Goal: Task Accomplishment & Management: Use online tool/utility

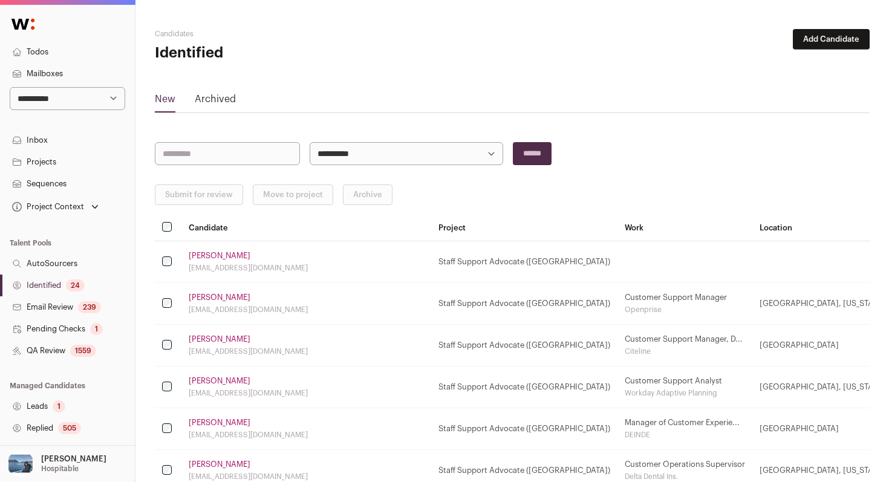
click at [221, 297] on link "[PERSON_NAME]" at bounding box center [220, 298] width 62 height 10
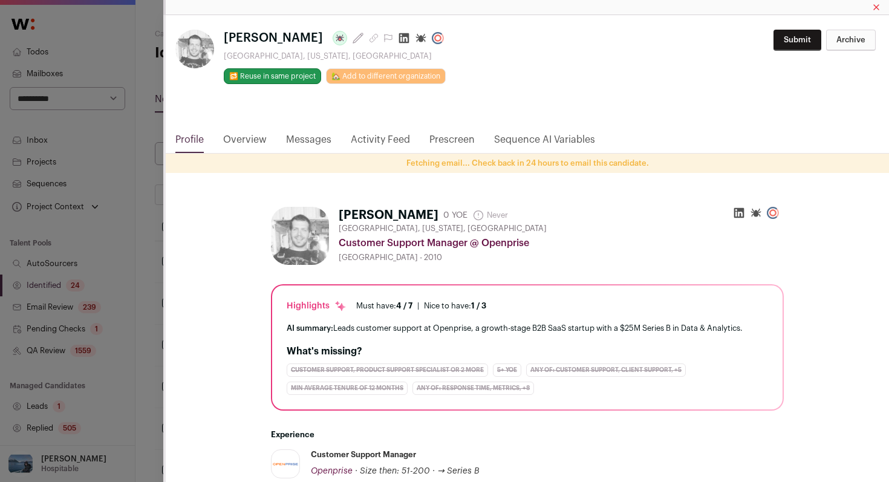
click at [398, 39] on icon "Close modal via background" at bounding box center [404, 38] width 12 height 12
click at [878, 8] on icon "Close modal" at bounding box center [876, 7] width 6 height 15
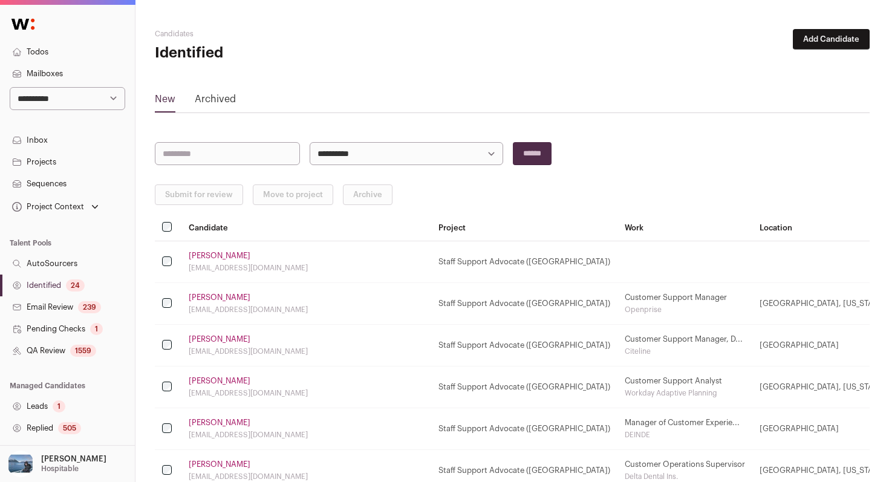
click at [227, 302] on link "[PERSON_NAME]" at bounding box center [220, 298] width 62 height 10
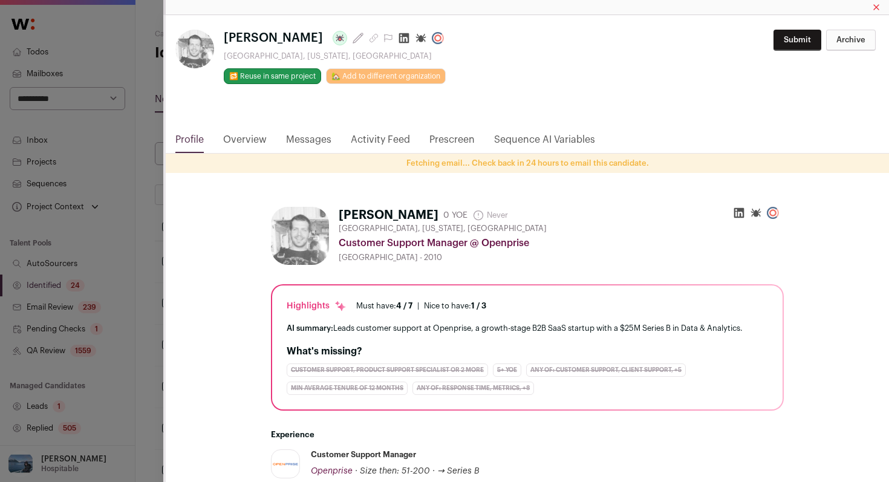
click at [136, 138] on div "[PERSON_NAME] Last update: [DATE] [GEOGRAPHIC_DATA], [US_STATE], [GEOGRAPHIC_DA…" at bounding box center [444, 241] width 889 height 482
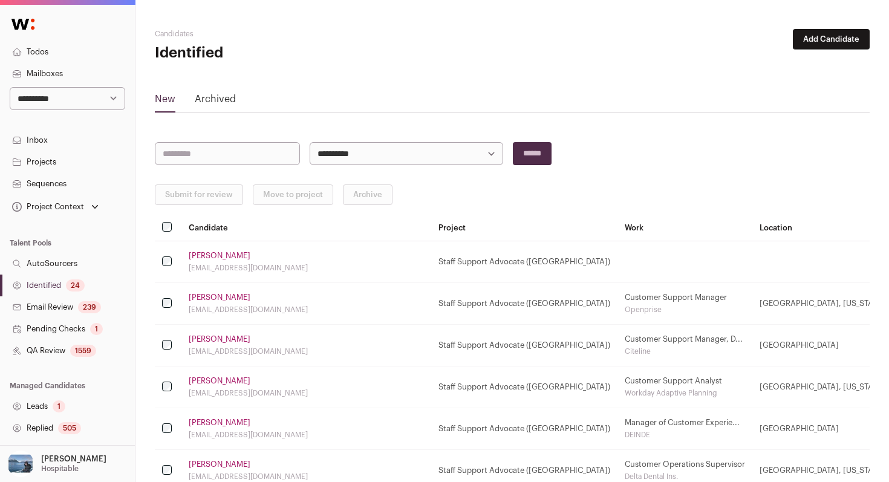
click at [231, 337] on link "[PERSON_NAME]" at bounding box center [220, 339] width 62 height 10
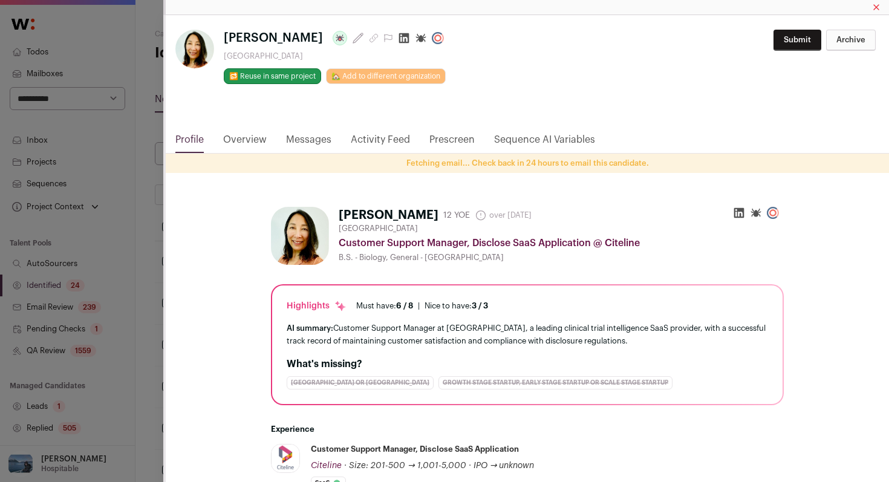
click at [878, 5] on icon "Close modal" at bounding box center [876, 7] width 6 height 15
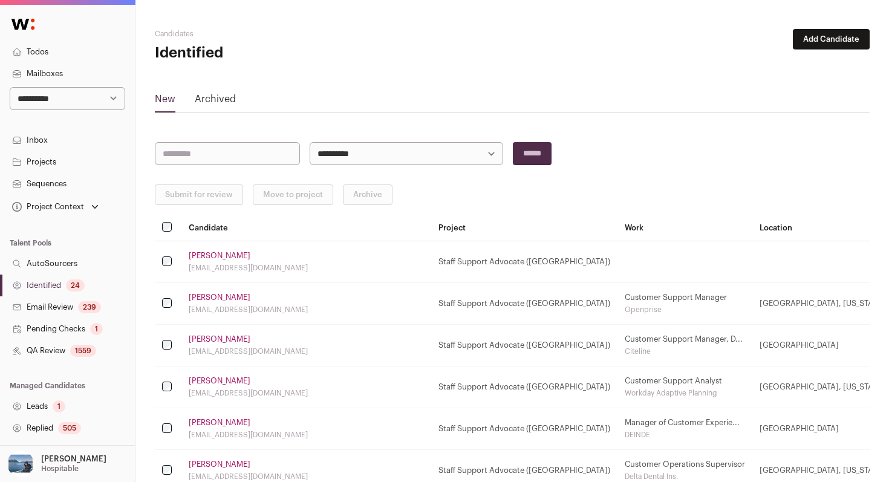
click at [218, 380] on link "[PERSON_NAME]" at bounding box center [220, 381] width 62 height 10
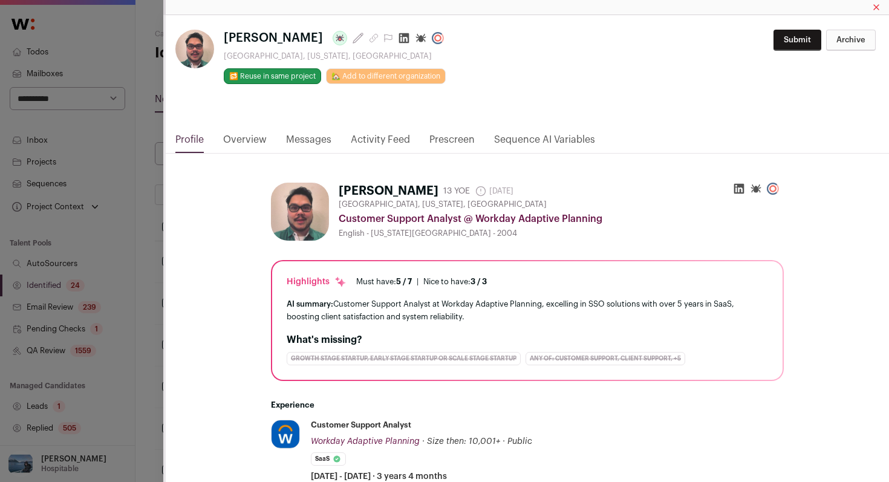
click at [875, 8] on icon "Close modal" at bounding box center [876, 7] width 5 height 5
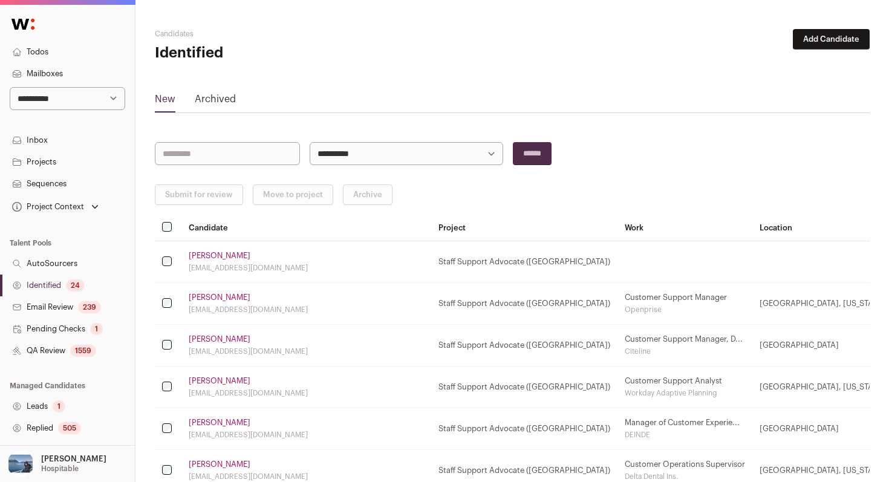
click at [72, 284] on div "24" at bounding box center [75, 285] width 19 height 12
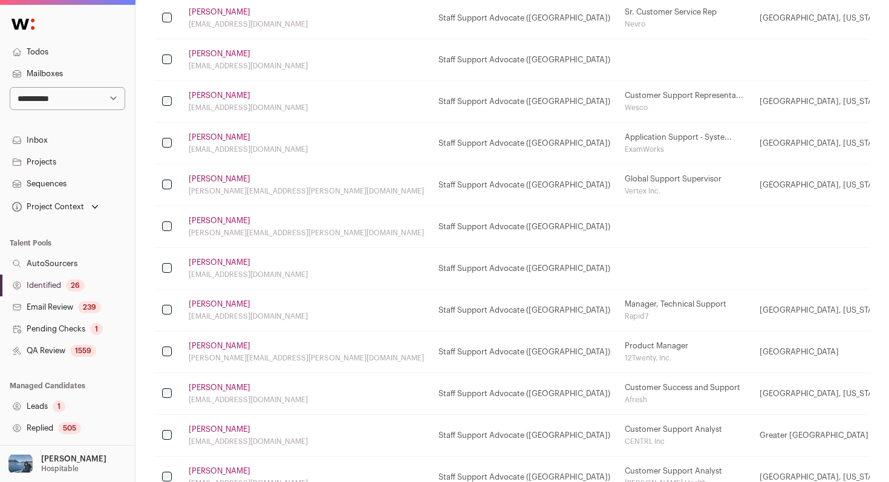
scroll to position [911, 0]
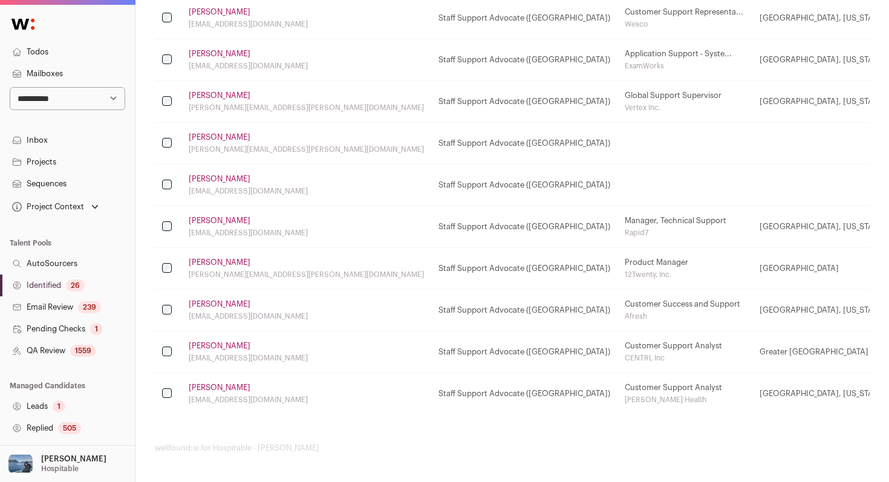
click at [204, 390] on link "[PERSON_NAME]" at bounding box center [220, 388] width 62 height 10
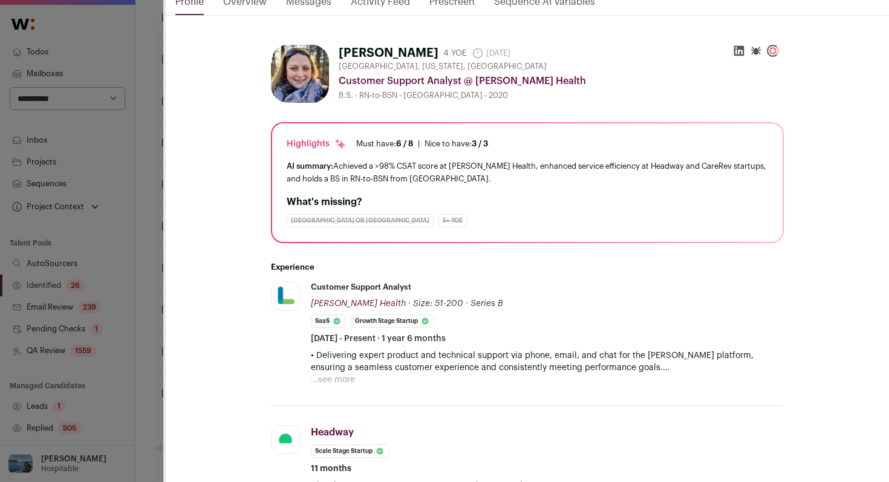
scroll to position [0, 0]
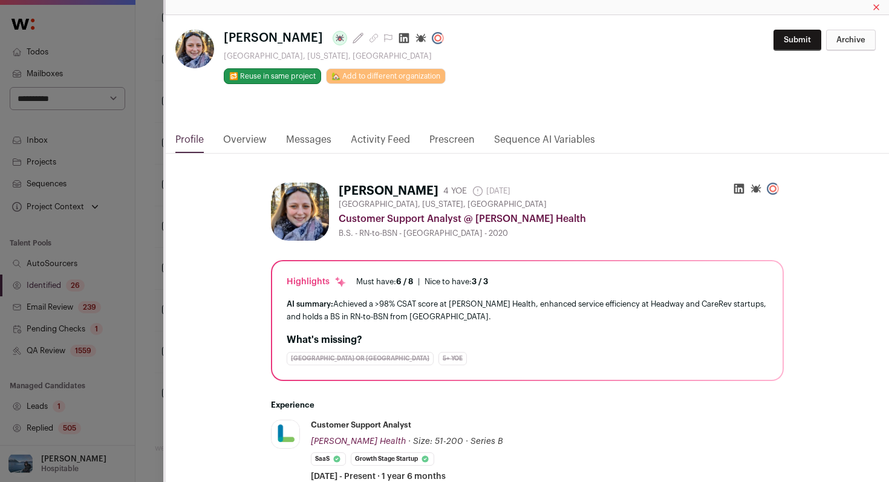
click at [136, 232] on div "**********" at bounding box center [444, 241] width 889 height 482
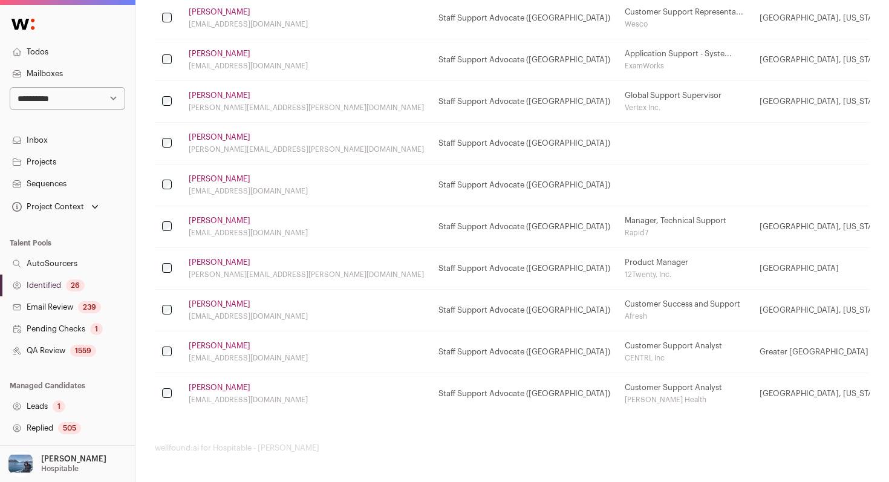
click at [210, 345] on link "[PERSON_NAME]" at bounding box center [220, 346] width 62 height 10
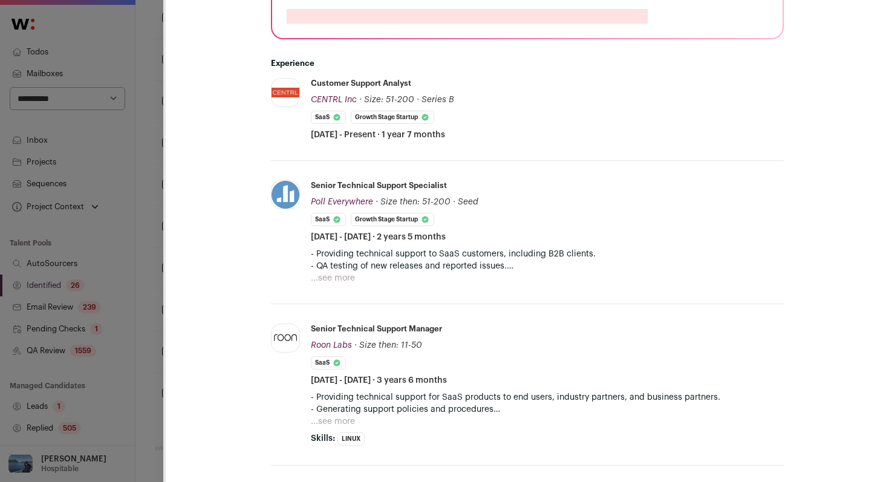
scroll to position [306, 0]
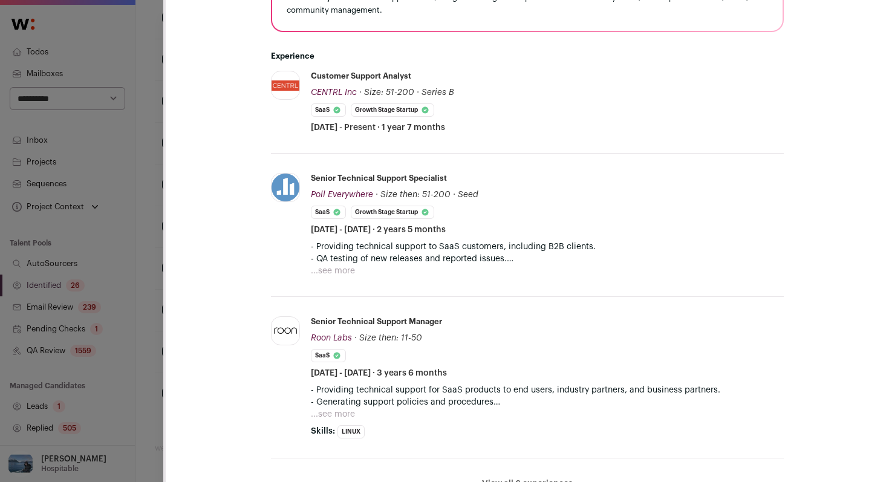
click at [151, 281] on div "**********" at bounding box center [444, 241] width 889 height 482
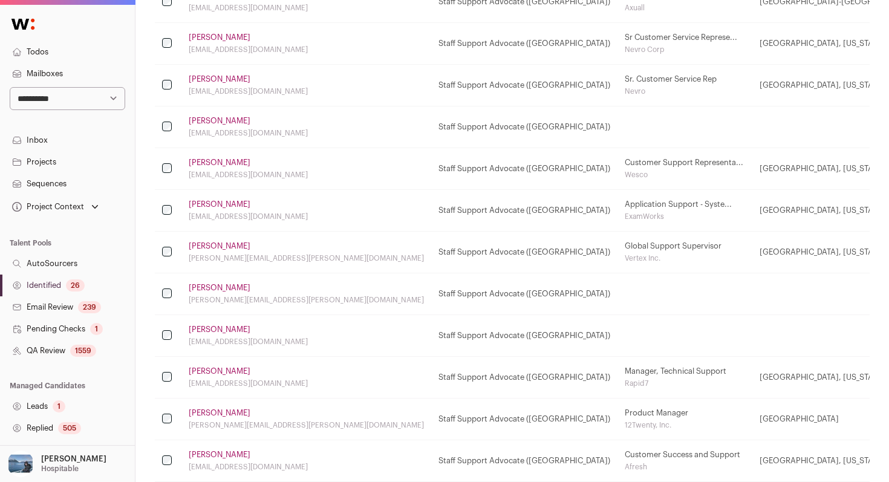
scroll to position [759, 0]
click at [212, 163] on link "[PERSON_NAME]" at bounding box center [220, 165] width 62 height 10
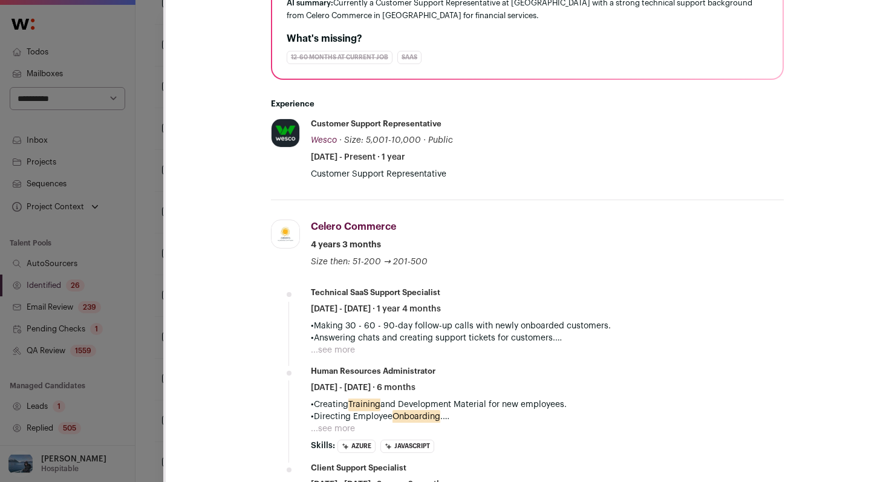
scroll to position [326, 0]
click at [145, 262] on div "[PERSON_NAME] Last update: [DATE] [GEOGRAPHIC_DATA], [US_STATE], [GEOGRAPHIC_DA…" at bounding box center [444, 241] width 889 height 482
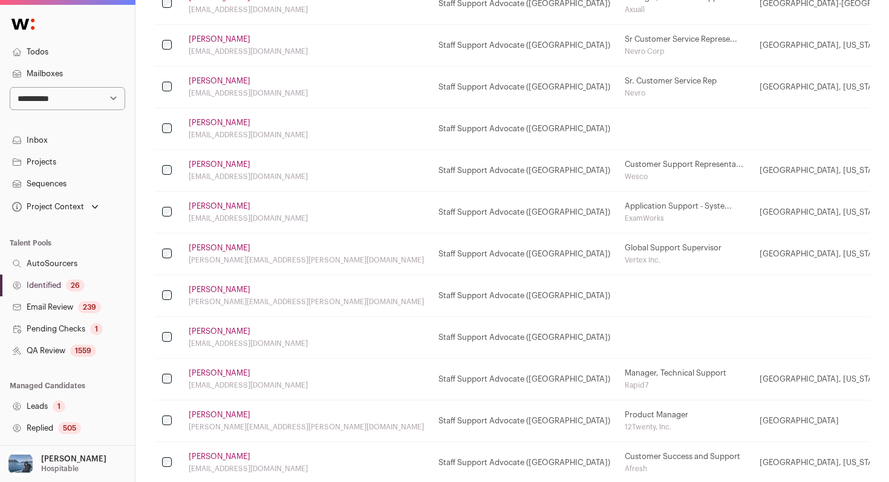
click at [100, 354] on link "QA Review 1559" at bounding box center [67, 351] width 135 height 22
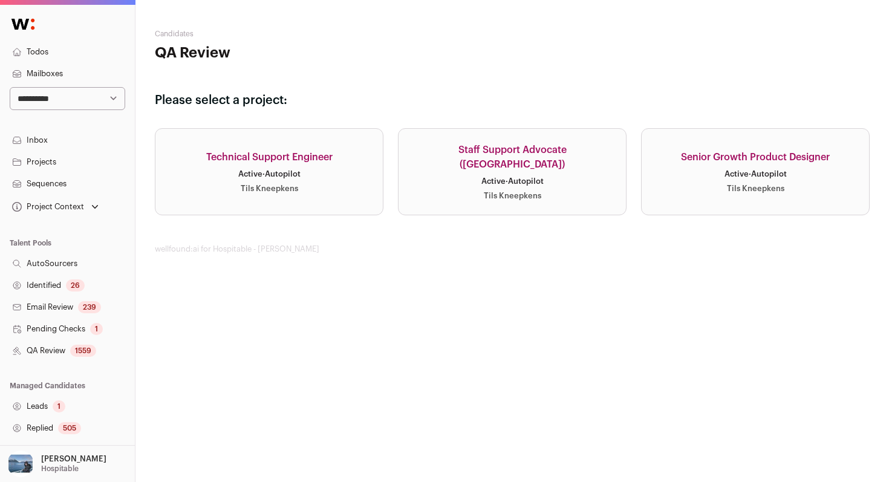
click at [531, 157] on div "Staff Support Advocate ([GEOGRAPHIC_DATA])" at bounding box center [512, 157] width 198 height 29
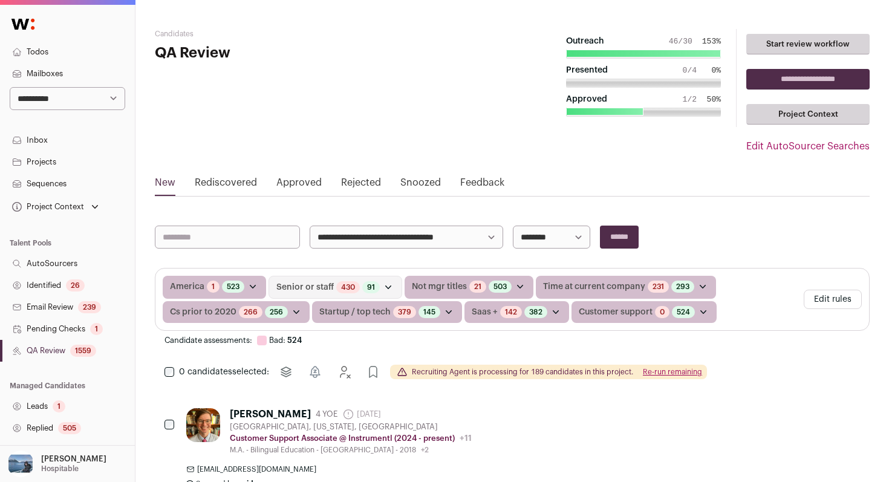
click at [536, 235] on select "**********" at bounding box center [551, 236] width 77 height 23
click at [302, 178] on link "Approved" at bounding box center [298, 184] width 45 height 19
click at [290, 184] on link "Approved" at bounding box center [298, 184] width 45 height 19
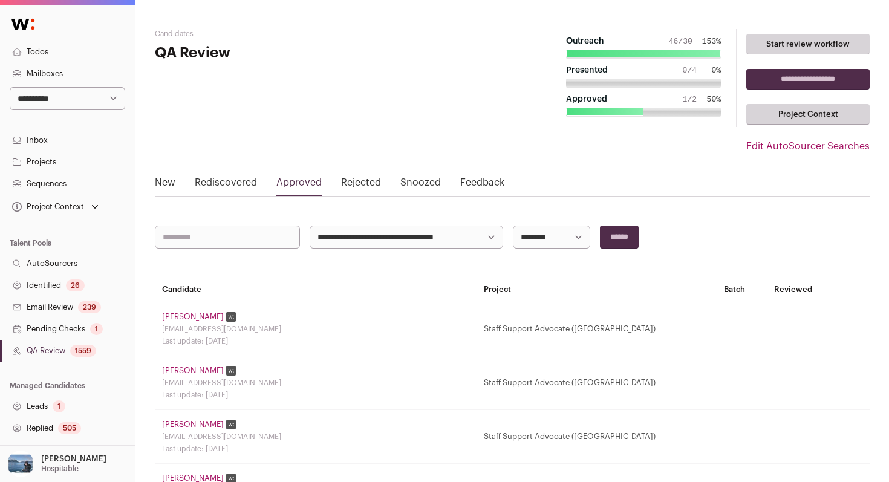
click at [365, 180] on link "Rejected" at bounding box center [361, 184] width 40 height 19
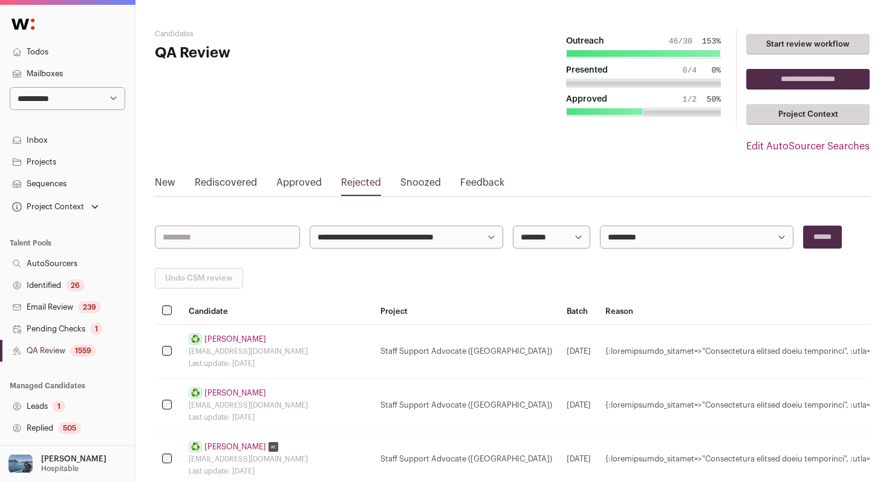
click at [160, 189] on link "New" at bounding box center [165, 184] width 21 height 19
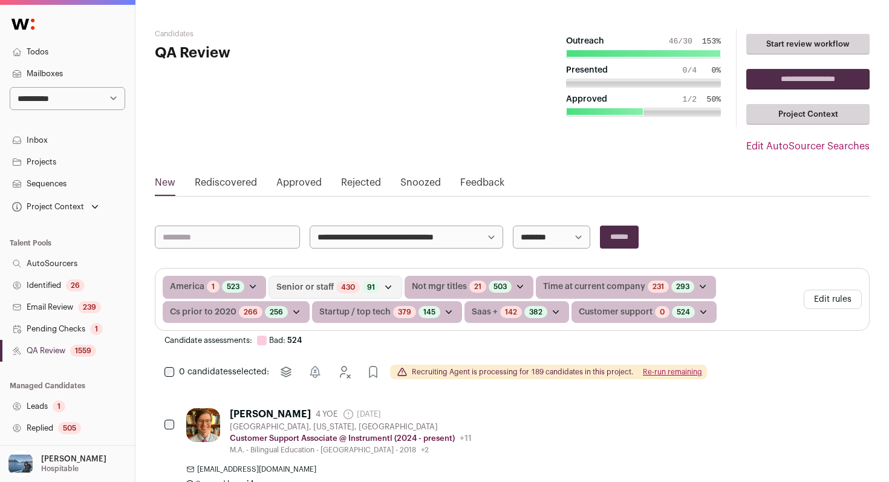
click at [262, 232] on input "search" at bounding box center [227, 236] width 145 height 23
click at [823, 297] on button "Edit rules" at bounding box center [832, 299] width 58 height 19
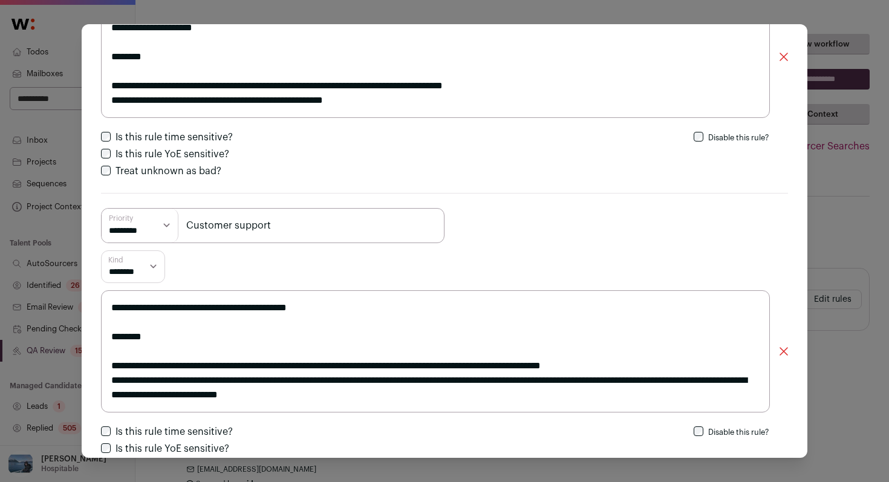
scroll to position [2081, 0]
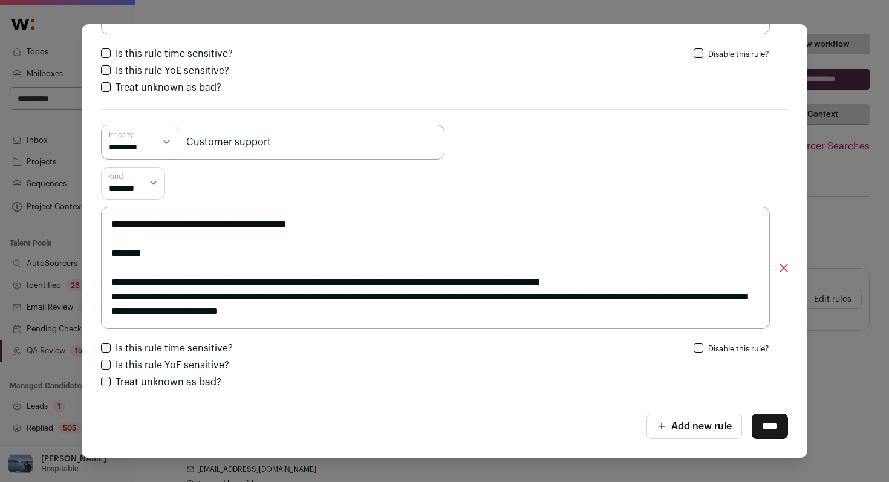
click at [809, 180] on div "**********" at bounding box center [444, 241] width 889 height 482
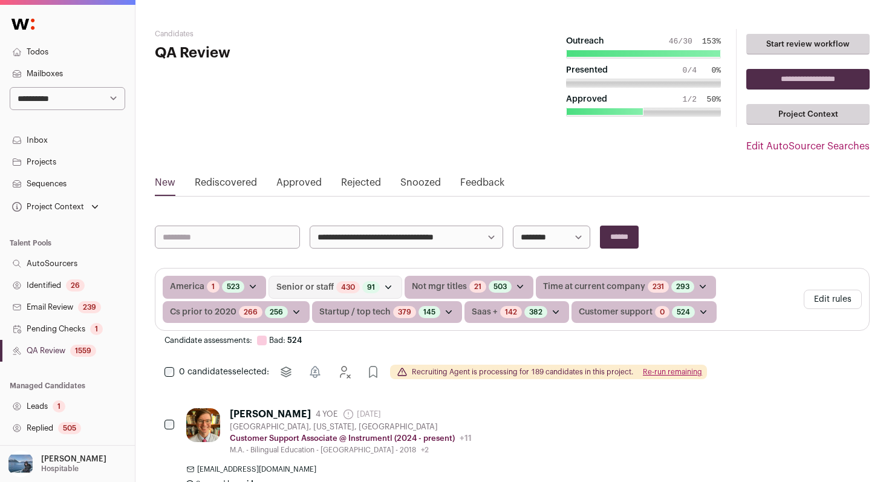
click at [93, 350] on div "1559" at bounding box center [83, 351] width 26 height 12
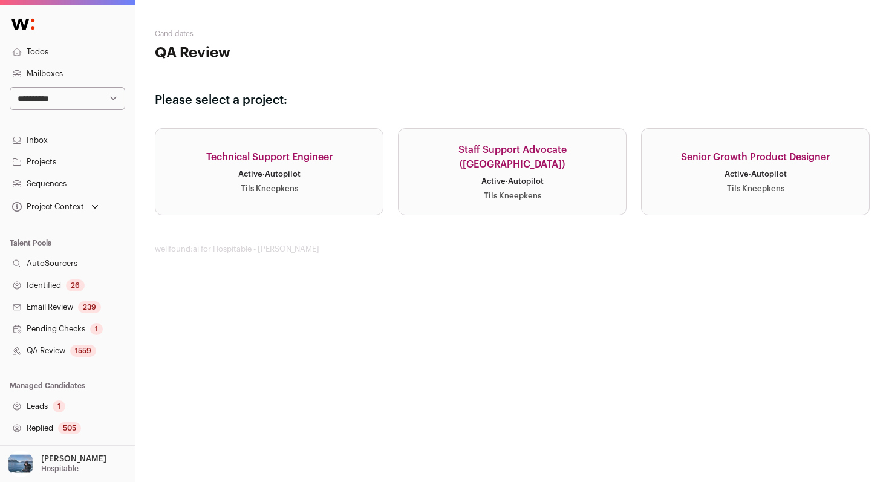
click at [498, 163] on div "Staff Support Advocate ([GEOGRAPHIC_DATA])" at bounding box center [512, 157] width 198 height 29
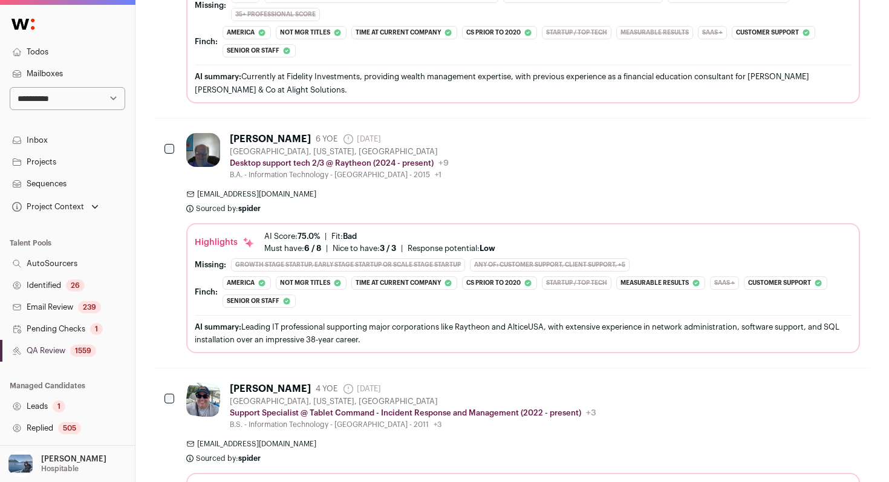
scroll to position [4889, 0]
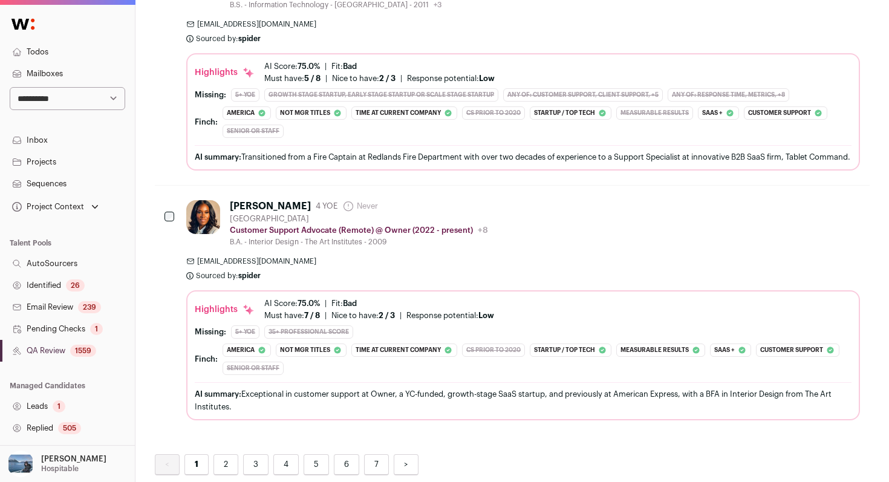
click at [226, 468] on link "2" at bounding box center [225, 464] width 25 height 21
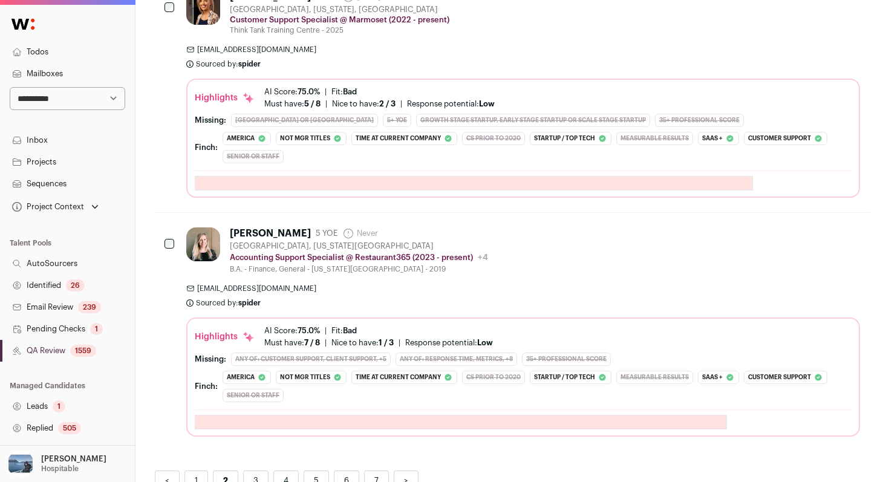
scroll to position [4799, 0]
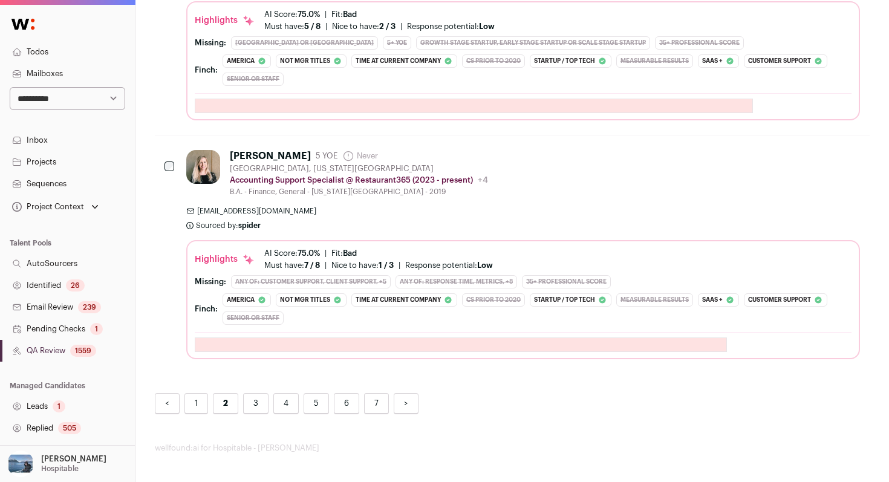
click at [259, 398] on link "3" at bounding box center [255, 403] width 25 height 21
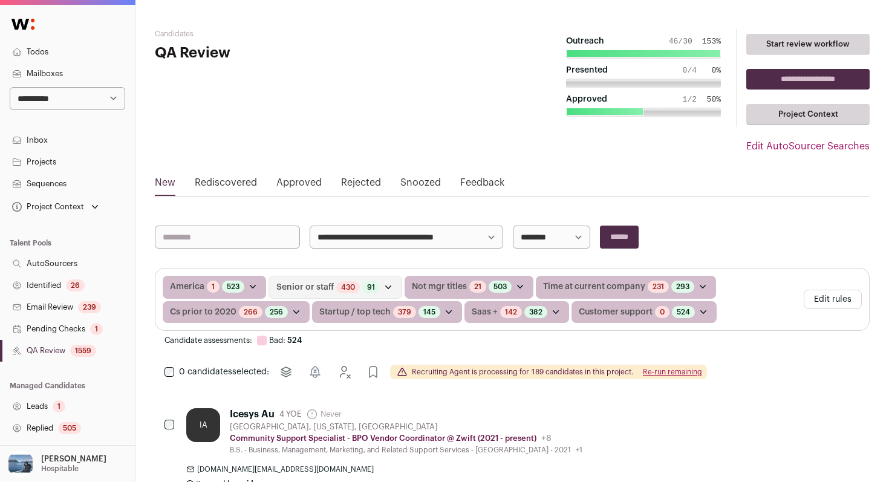
click at [389, 244] on select "**********" at bounding box center [406, 236] width 193 height 23
click at [310, 225] on select "**********" at bounding box center [406, 236] width 193 height 23
click at [550, 240] on select "**********" at bounding box center [551, 236] width 77 height 23
click at [184, 238] on input "search" at bounding box center [227, 236] width 145 height 23
click at [352, 183] on link "Rejected" at bounding box center [361, 184] width 40 height 19
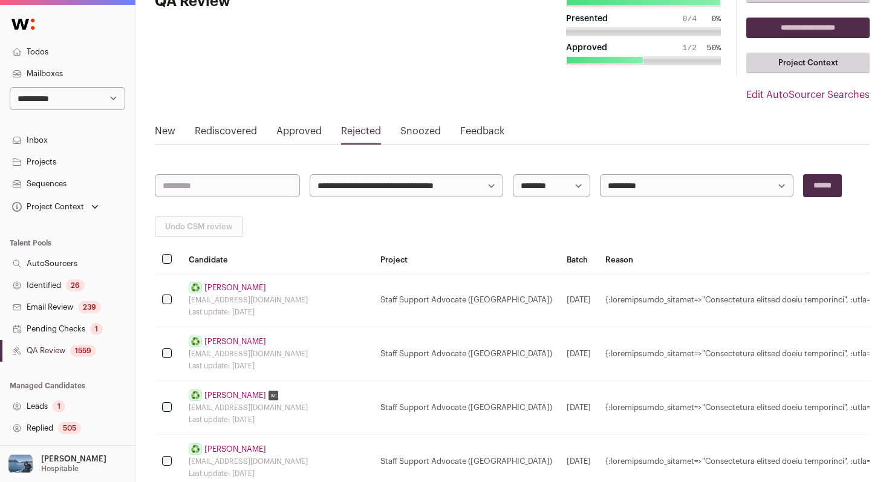
scroll to position [79, 0]
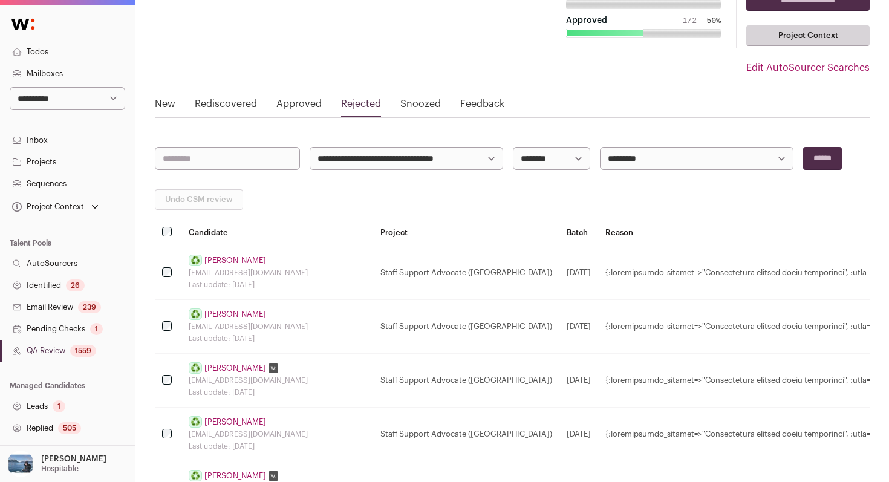
click at [228, 261] on link "[PERSON_NAME]" at bounding box center [235, 261] width 62 height 10
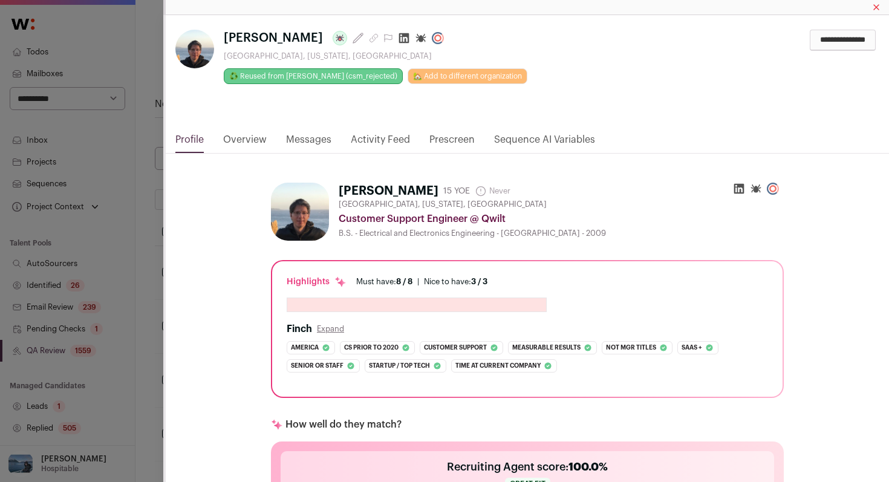
click at [394, 140] on link "Activity Feed" at bounding box center [380, 142] width 59 height 21
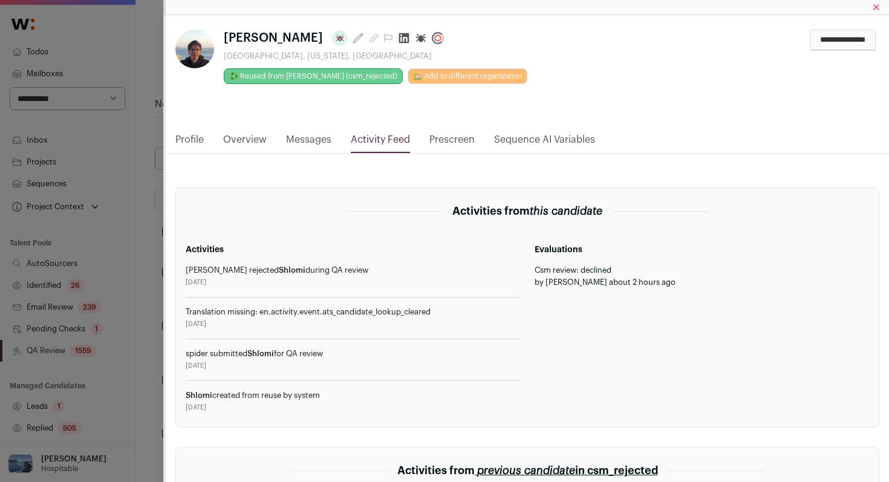
click at [151, 243] on div "**********" at bounding box center [444, 241] width 889 height 482
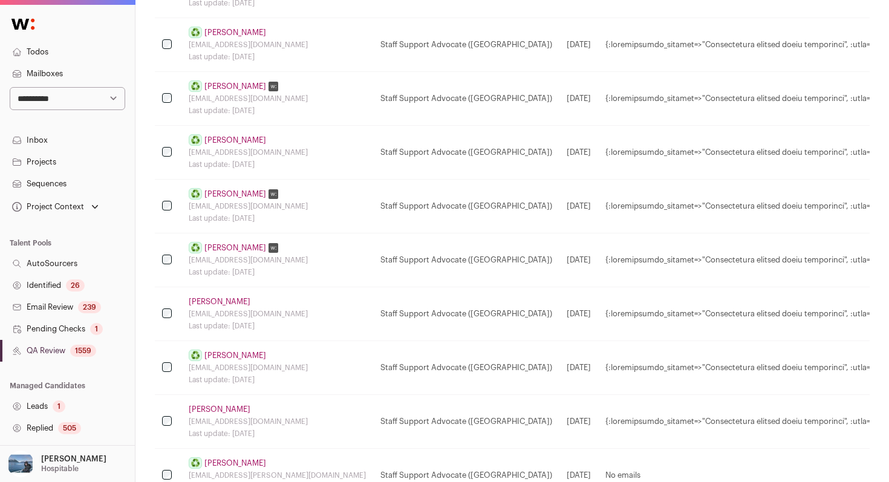
scroll to position [389, 0]
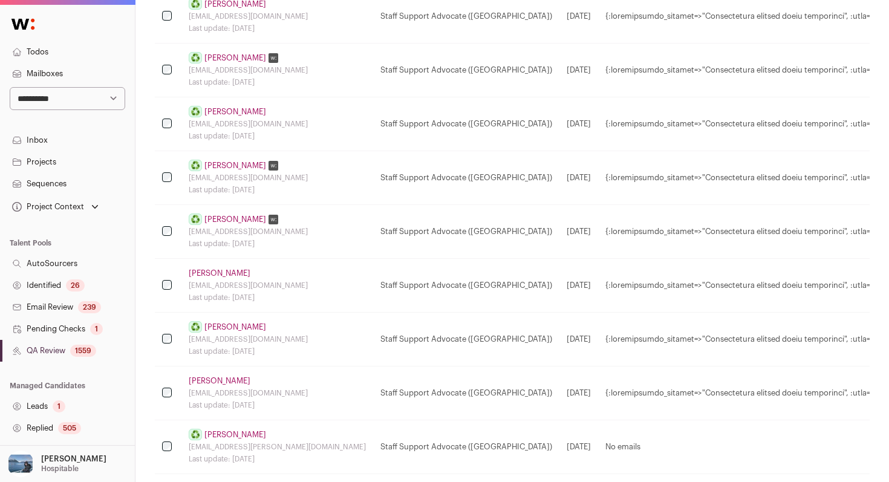
click at [217, 275] on link "[PERSON_NAME]" at bounding box center [220, 273] width 62 height 10
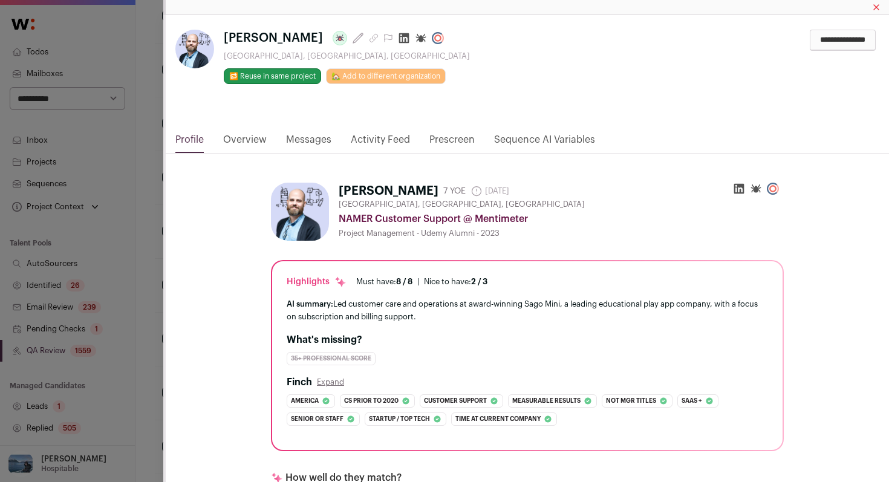
click at [381, 146] on link "Activity Feed" at bounding box center [380, 142] width 59 height 21
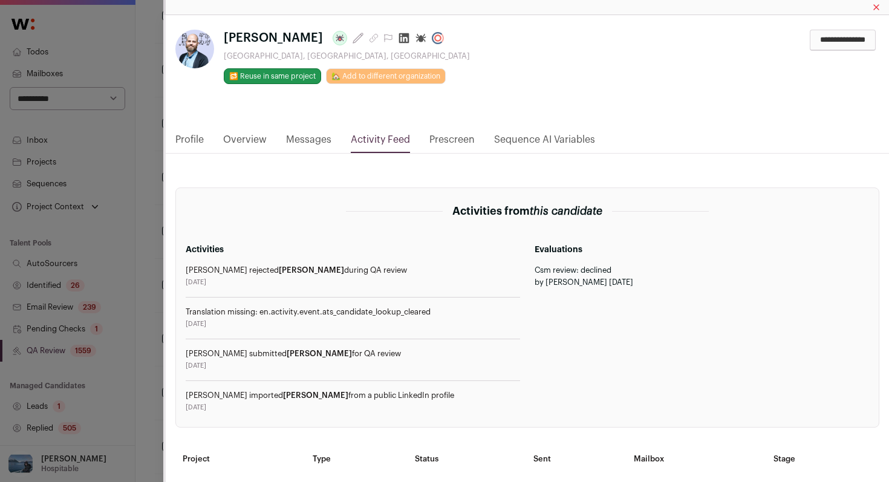
click at [154, 257] on div "**********" at bounding box center [444, 241] width 889 height 482
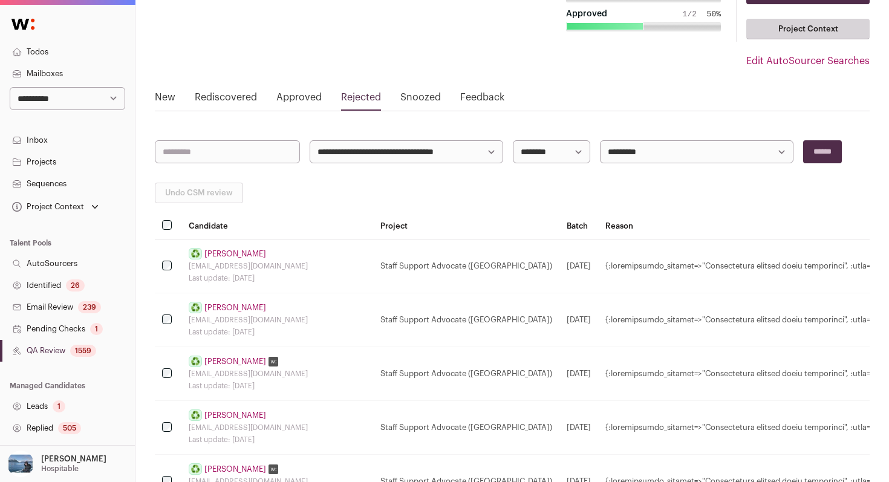
scroll to position [0, 0]
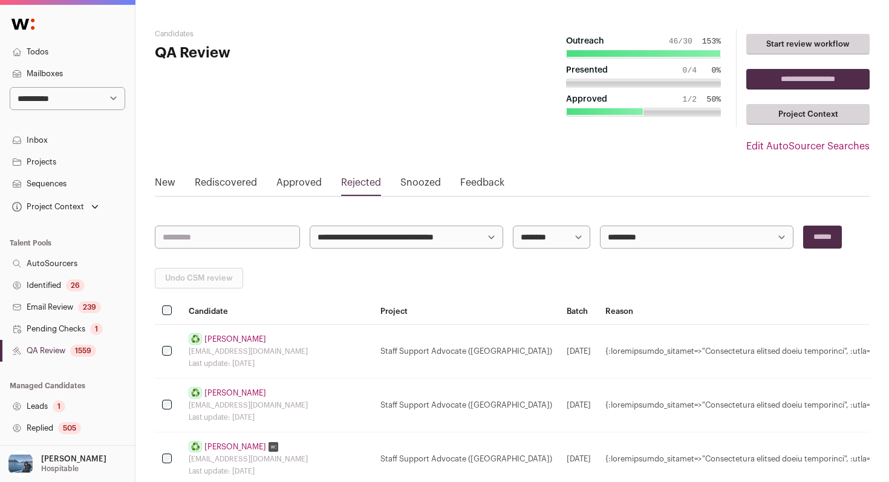
click at [297, 185] on link "Approved" at bounding box center [298, 184] width 45 height 19
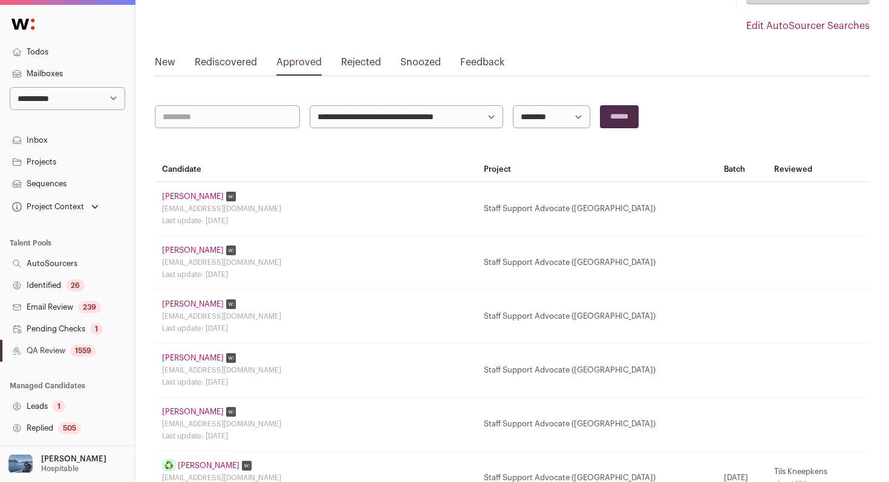
scroll to position [122, 0]
click at [184, 192] on link "[PERSON_NAME]" at bounding box center [193, 195] width 62 height 10
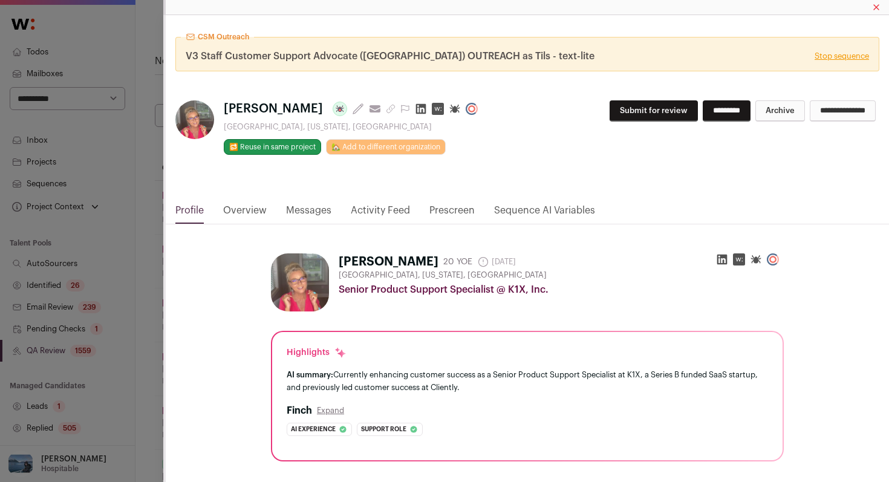
click at [372, 200] on div "CSM Outreach V3 Staff Customer Support Advocate ([GEOGRAPHIC_DATA]) OUTREACH as…" at bounding box center [527, 109] width 723 height 188
click at [375, 204] on link "Activity Feed" at bounding box center [380, 213] width 59 height 21
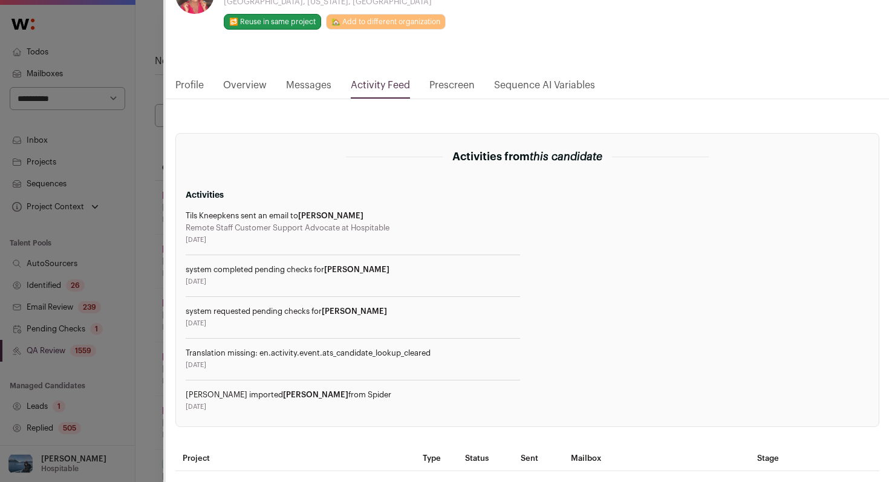
scroll to position [128, 0]
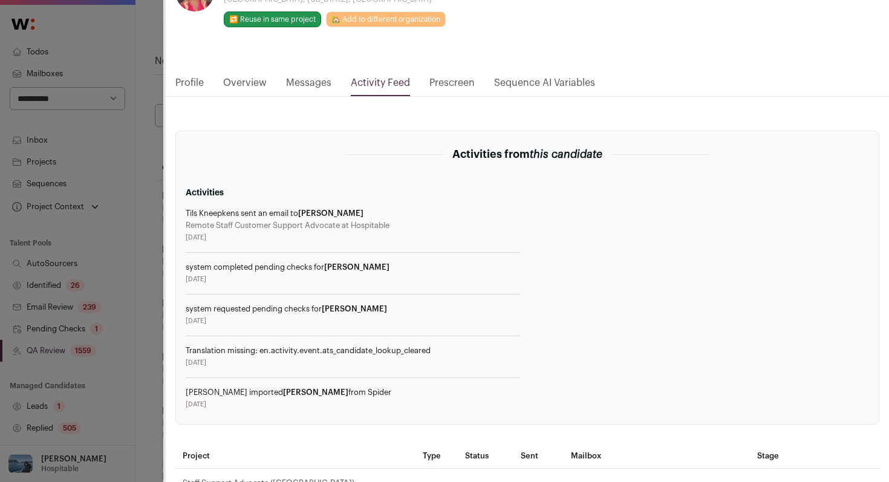
click at [158, 283] on div "CSM Outreach V3 Staff Customer Support Advocate ([GEOGRAPHIC_DATA]) OUTREACH as…" at bounding box center [444, 241] width 889 height 482
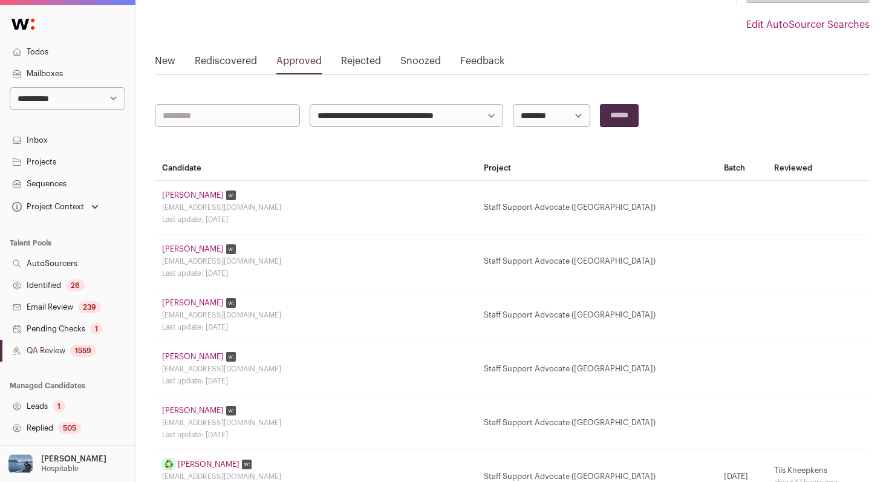
click at [201, 246] on link "[PERSON_NAME]" at bounding box center [193, 249] width 62 height 10
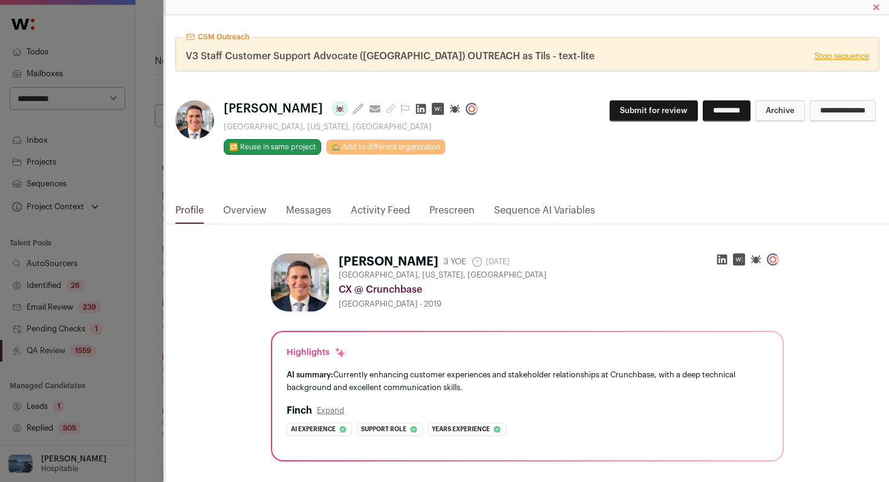
click at [372, 204] on link "Activity Feed" at bounding box center [380, 213] width 59 height 21
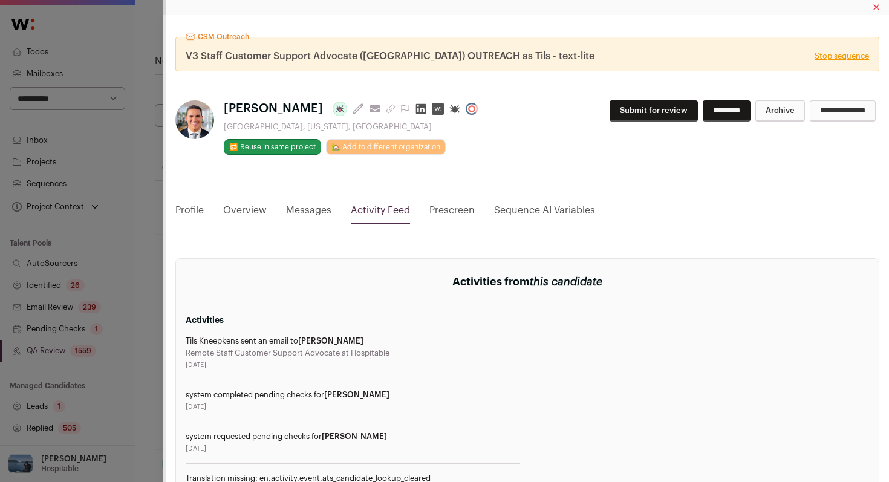
scroll to position [167, 0]
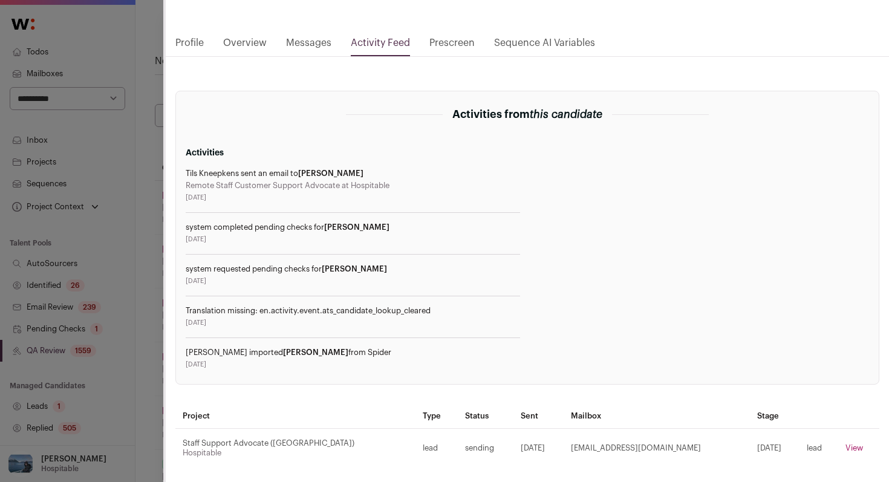
click at [164, 328] on div "CSM Outreach V3 Staff Customer Support Advocate ([GEOGRAPHIC_DATA]) OUTREACH as…" at bounding box center [525, 165] width 725 height 634
click at [132, 197] on div "CSM Outreach V3 Staff Customer Support Advocate ([GEOGRAPHIC_DATA]) OUTREACH as…" at bounding box center [444, 241] width 889 height 482
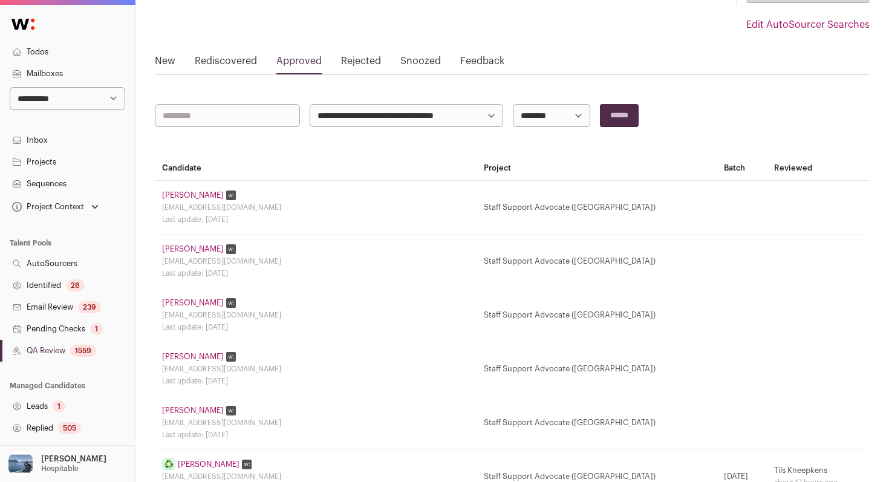
click at [188, 304] on link "[PERSON_NAME]" at bounding box center [193, 303] width 62 height 10
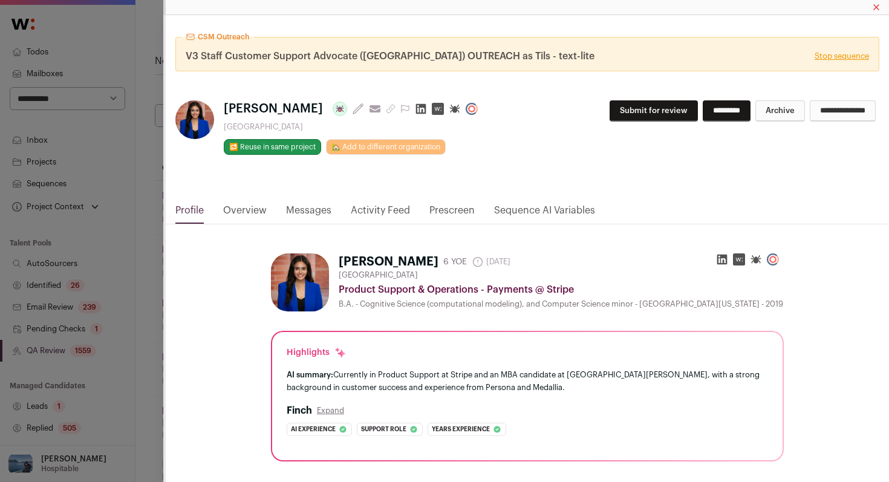
click at [381, 211] on link "Activity Feed" at bounding box center [380, 213] width 59 height 21
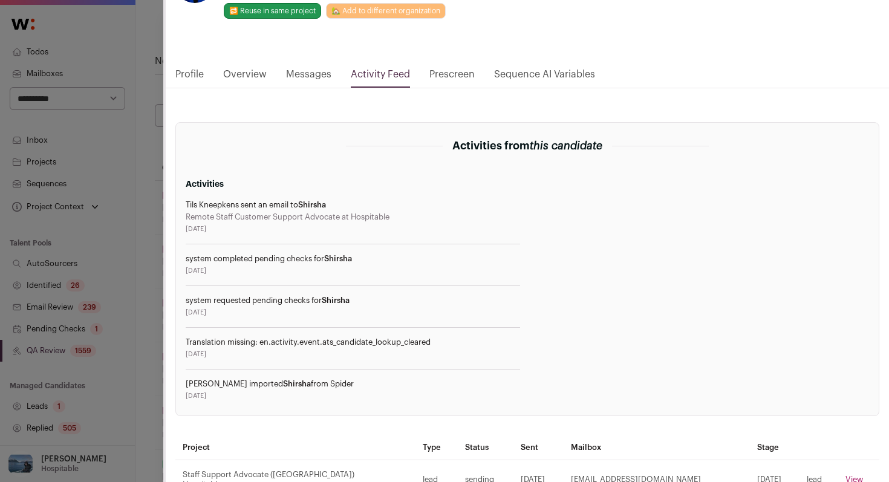
scroll to position [138, 0]
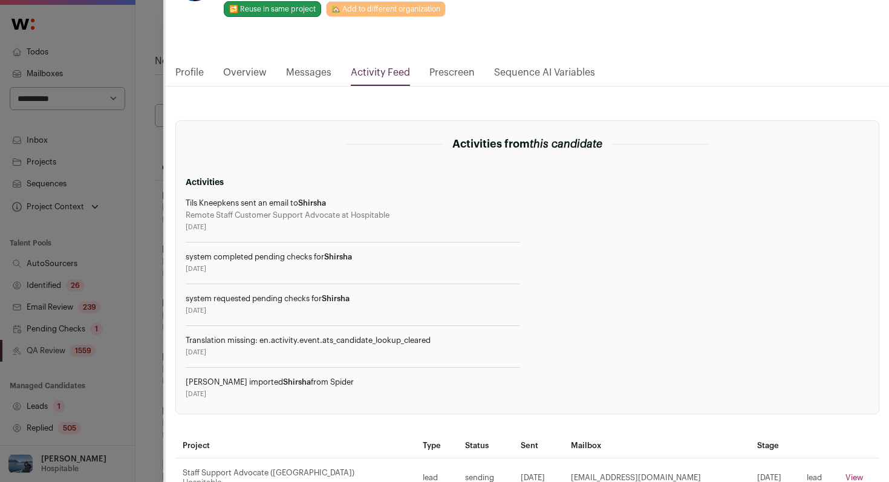
click at [160, 255] on div "CSM Outreach V3 Staff Customer Support Advocate ([GEOGRAPHIC_DATA]) OUTREACH as…" at bounding box center [444, 241] width 889 height 482
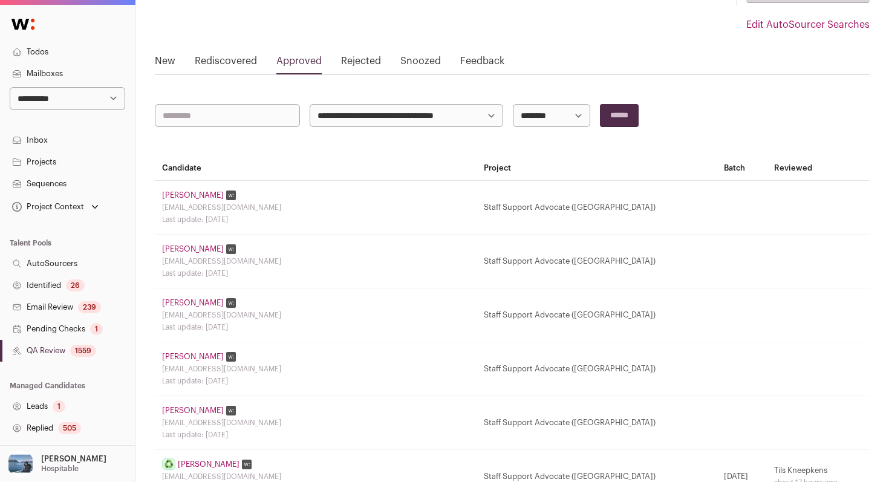
click at [184, 357] on link "[PERSON_NAME]" at bounding box center [193, 357] width 62 height 10
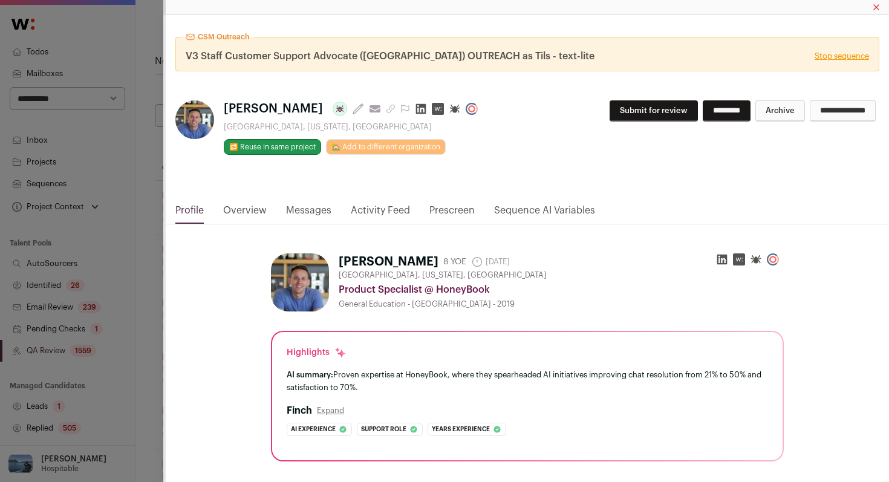
click at [383, 213] on link "Activity Feed" at bounding box center [380, 213] width 59 height 21
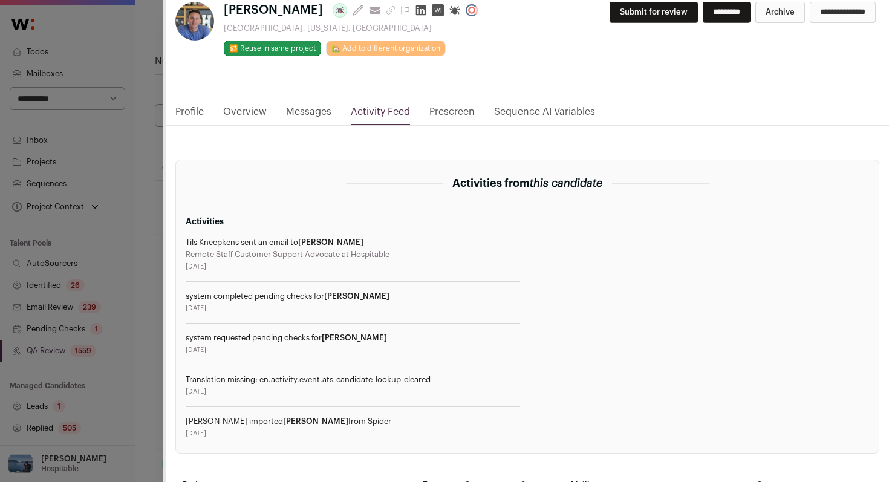
scroll to position [100, 0]
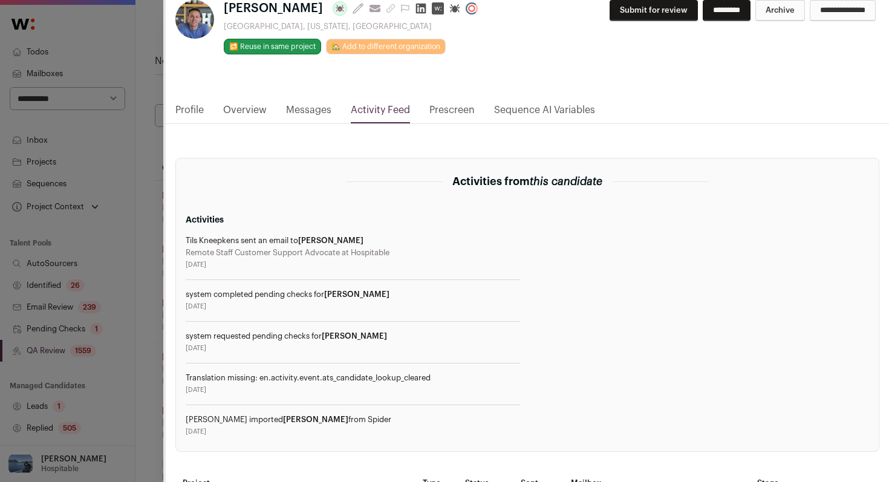
click at [158, 316] on div "CSM Outreach V3 Staff Customer Support Advocate ([GEOGRAPHIC_DATA]) OUTREACH as…" at bounding box center [444, 241] width 889 height 482
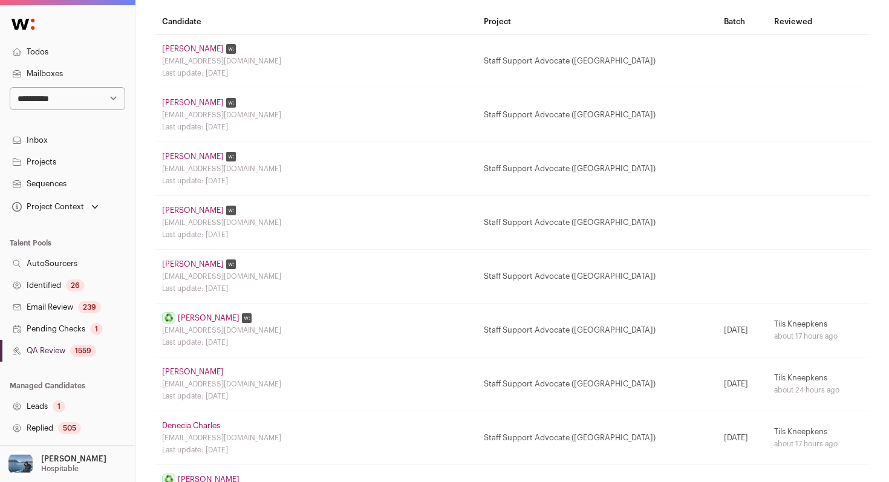
scroll to position [271, 0]
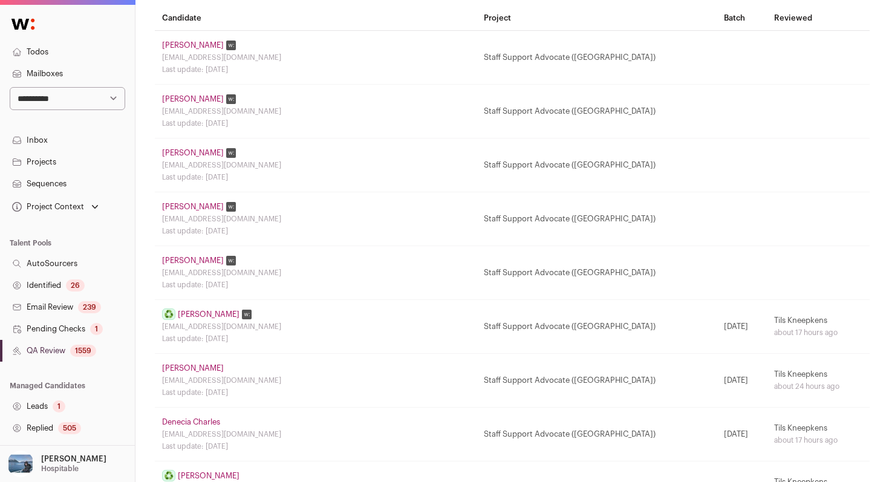
click at [195, 261] on link "[PERSON_NAME]" at bounding box center [193, 261] width 62 height 10
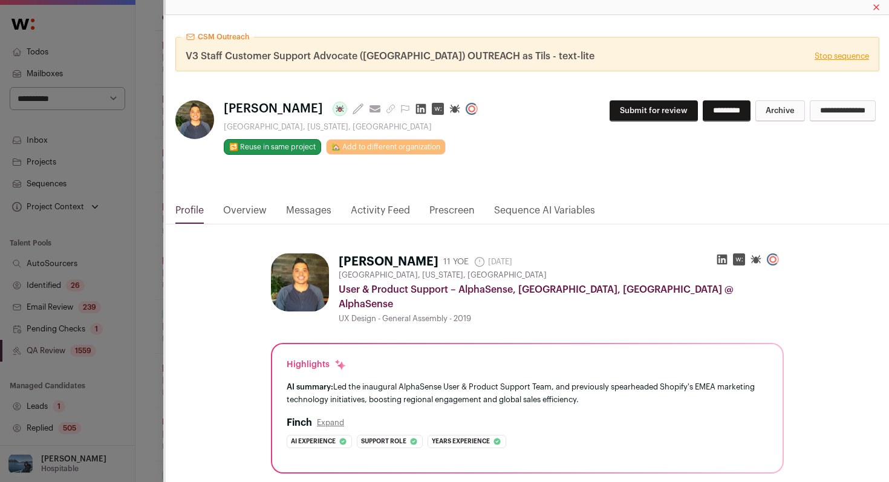
click at [387, 208] on link "Activity Feed" at bounding box center [380, 213] width 59 height 21
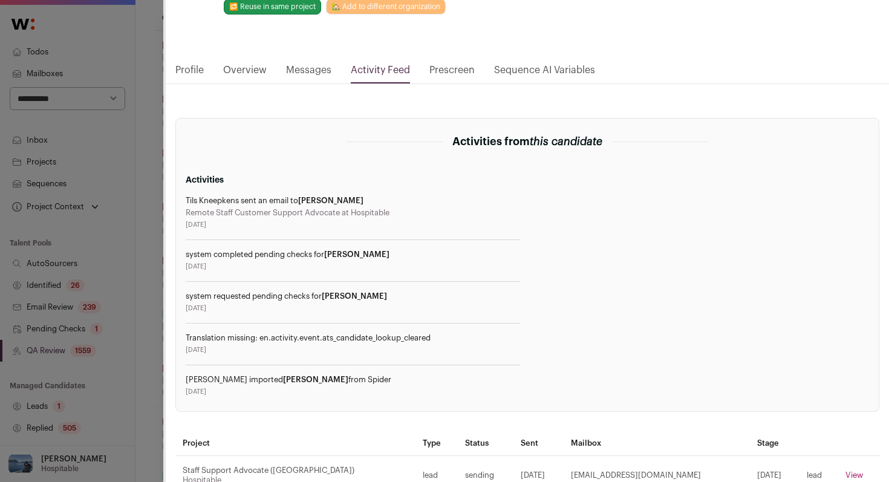
scroll to position [141, 0]
click at [157, 346] on div "CSM Outreach V3 Staff Customer Support Advocate ([GEOGRAPHIC_DATA]) OUTREACH as…" at bounding box center [444, 241] width 889 height 482
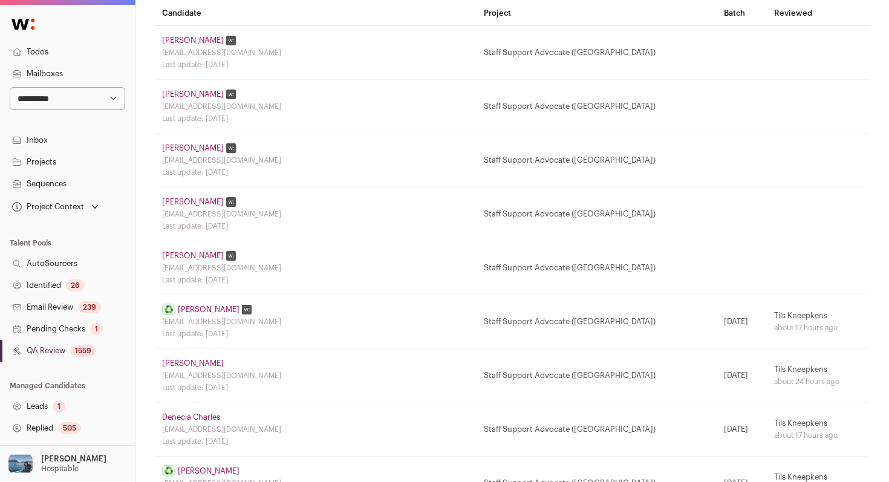
scroll to position [279, 0]
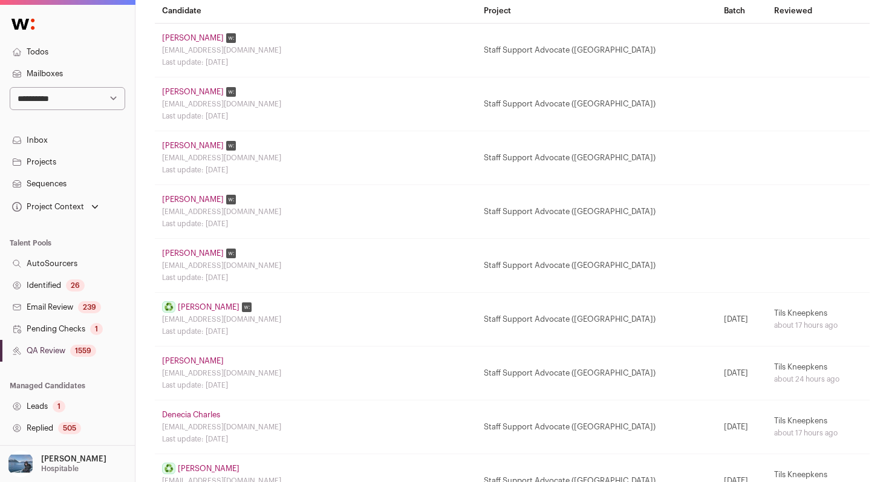
click at [219, 308] on link "[PERSON_NAME]" at bounding box center [209, 307] width 62 height 10
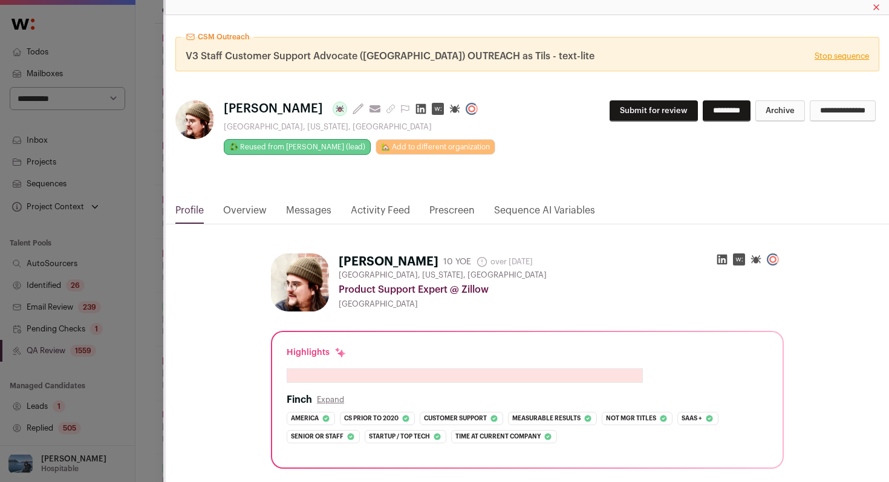
click at [391, 210] on link "Activity Feed" at bounding box center [380, 213] width 59 height 21
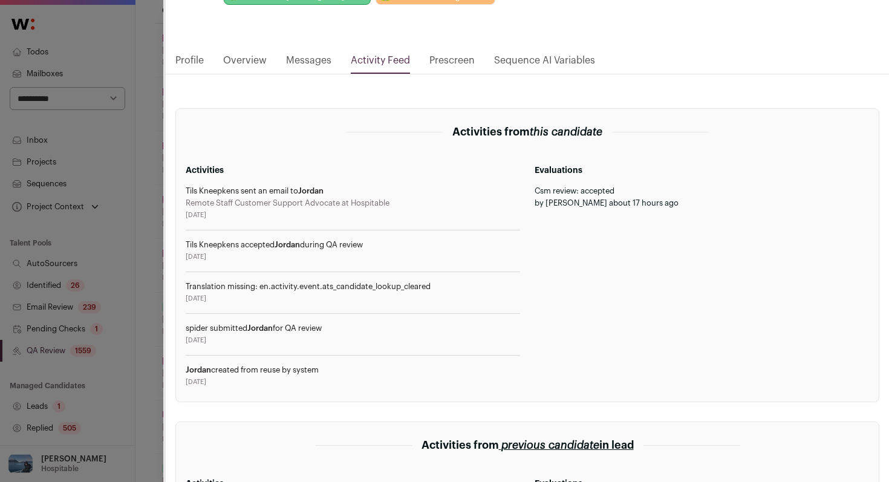
scroll to position [152, 0]
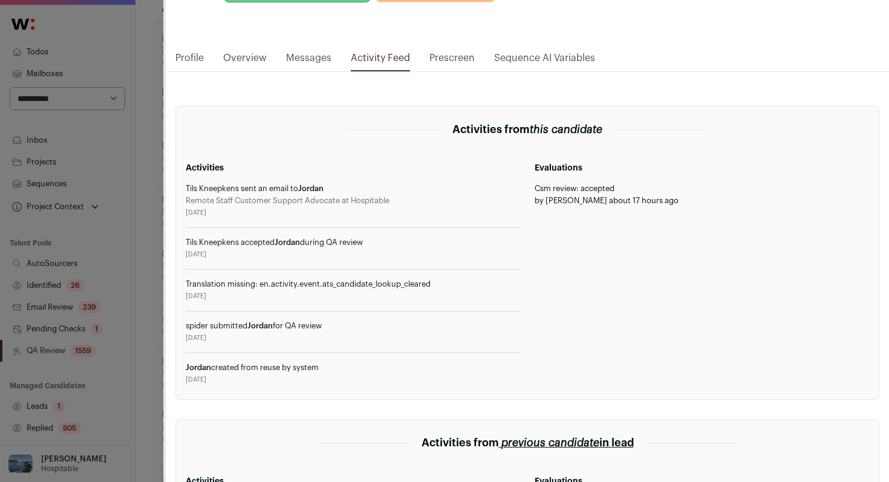
click at [138, 279] on div "CSM Outreach V3 Staff Customer Support Advocate ([GEOGRAPHIC_DATA]) OUTREACH as…" at bounding box center [444, 241] width 889 height 482
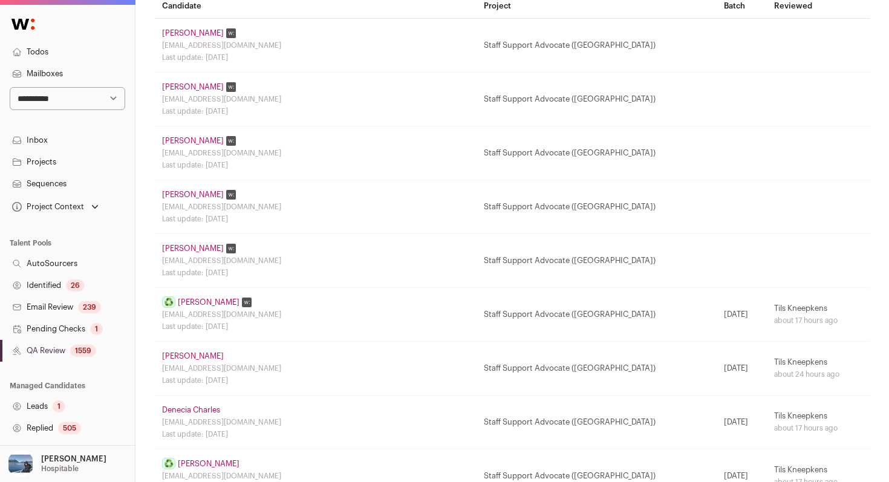
scroll to position [287, 0]
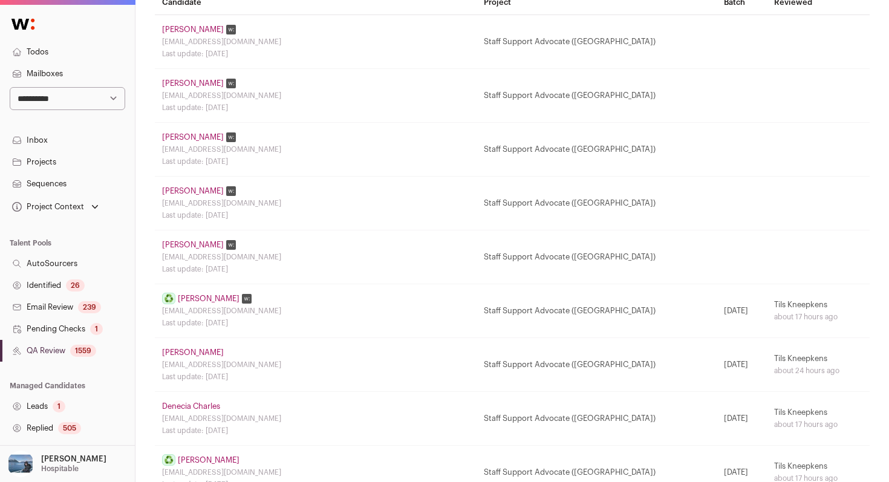
click at [195, 351] on link "[PERSON_NAME]" at bounding box center [193, 353] width 62 height 10
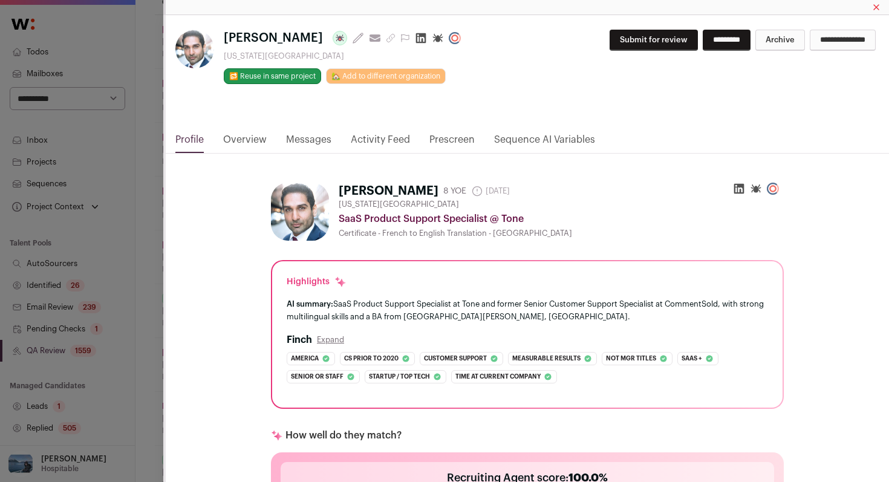
click at [381, 140] on link "Activity Feed" at bounding box center [380, 142] width 59 height 21
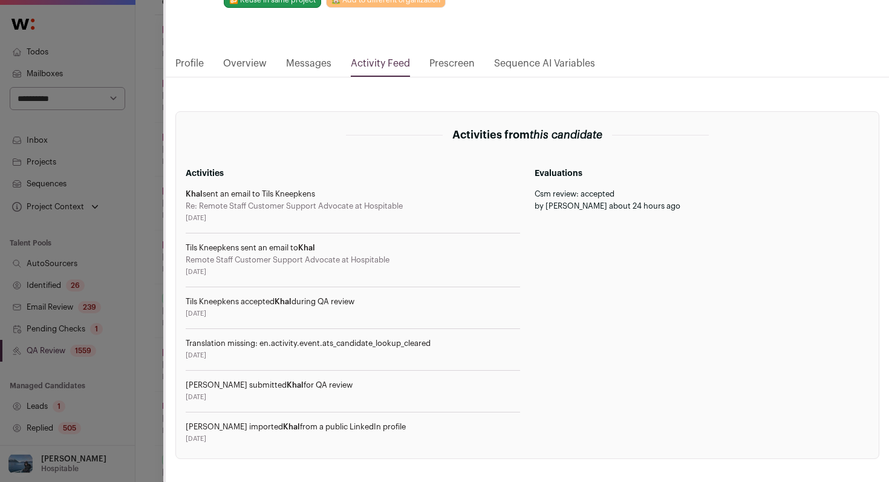
scroll to position [83, 0]
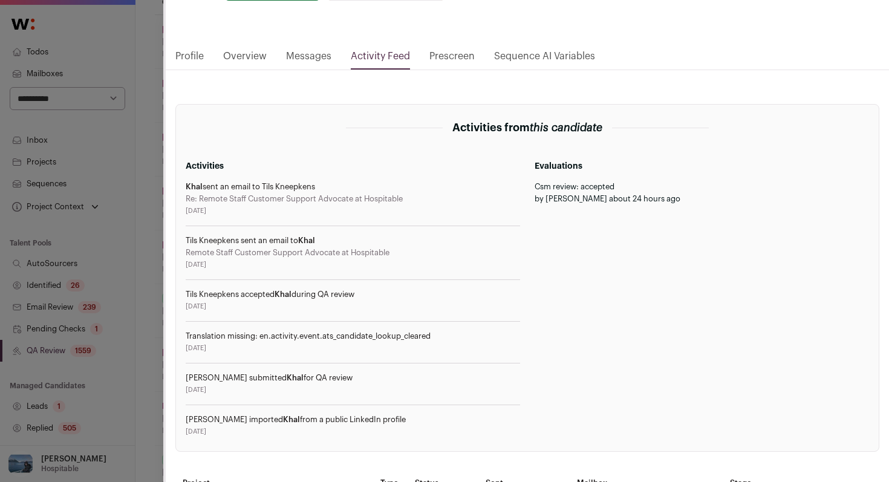
click at [197, 56] on link "Profile" at bounding box center [189, 59] width 28 height 21
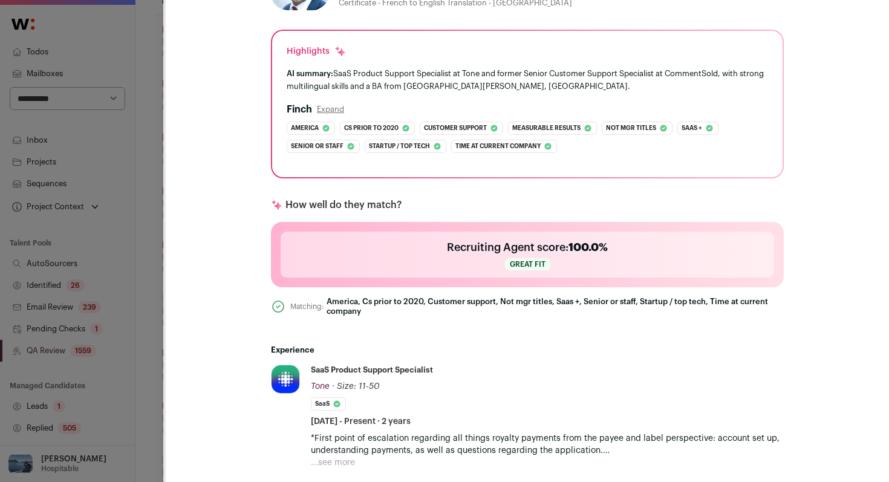
scroll to position [0, 0]
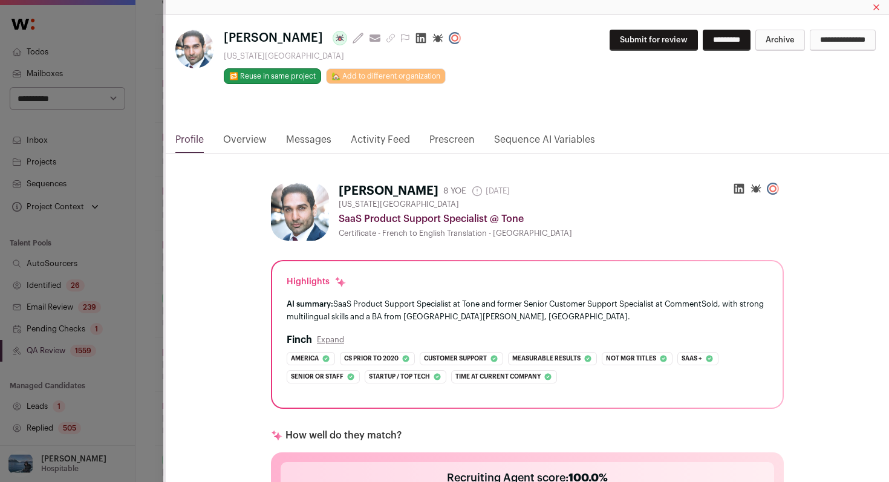
click at [138, 225] on div "[PERSON_NAME] Last update: [DATE] View most recent conversation in Front [US_ST…" at bounding box center [444, 241] width 889 height 482
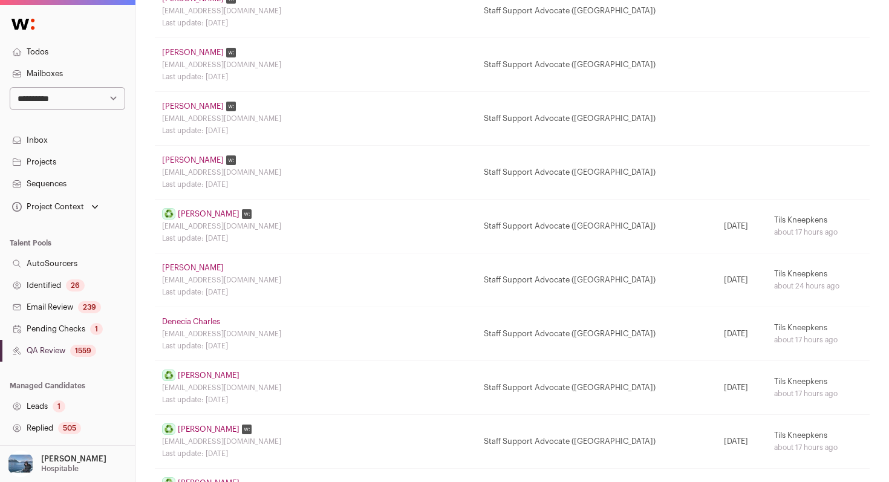
scroll to position [372, 0]
click at [191, 316] on link "Denecia Charles" at bounding box center [191, 321] width 58 height 10
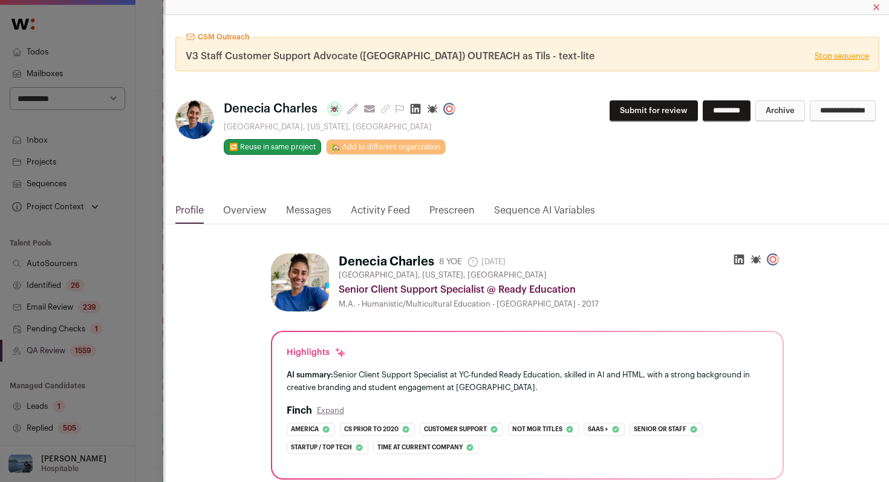
click at [377, 209] on link "Activity Feed" at bounding box center [380, 213] width 59 height 21
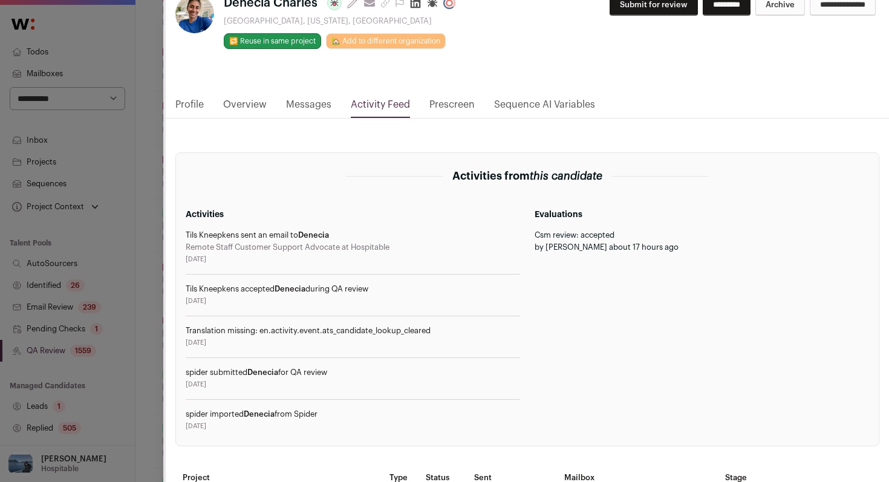
scroll to position [108, 0]
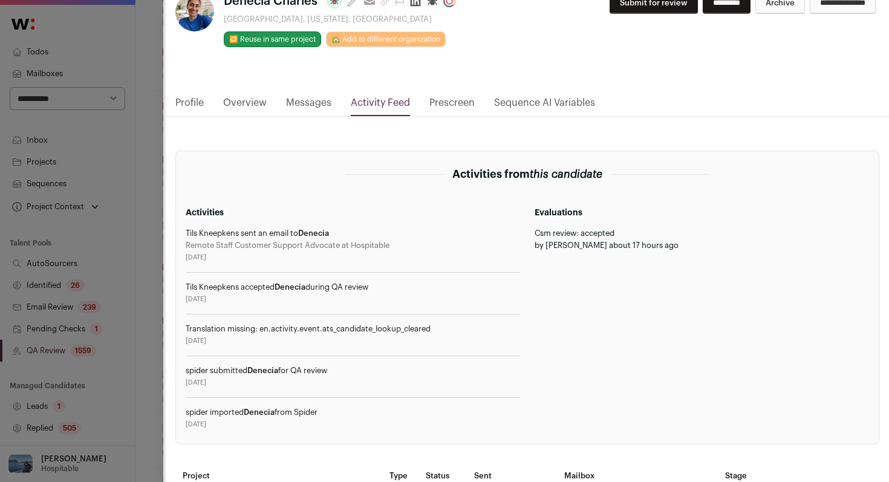
click at [157, 240] on div "CSM Outreach V3 Staff Customer Support Advocate ([GEOGRAPHIC_DATA]) OUTREACH as…" at bounding box center [444, 241] width 889 height 482
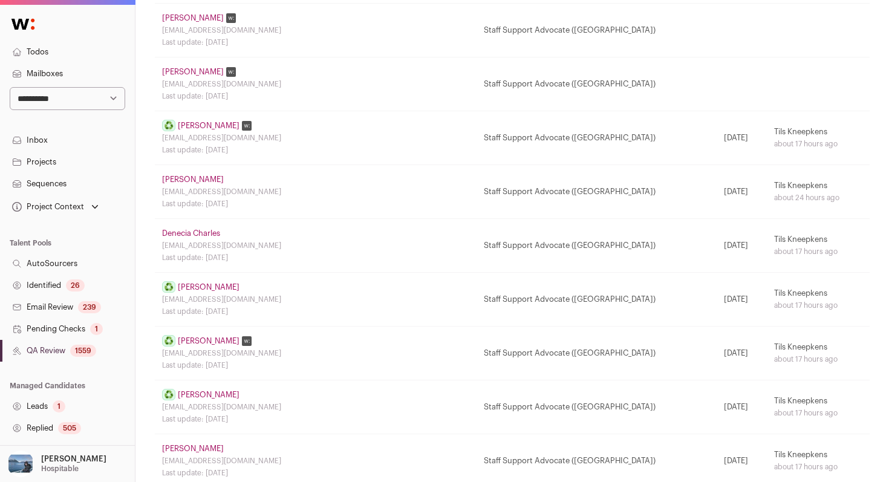
scroll to position [462, 0]
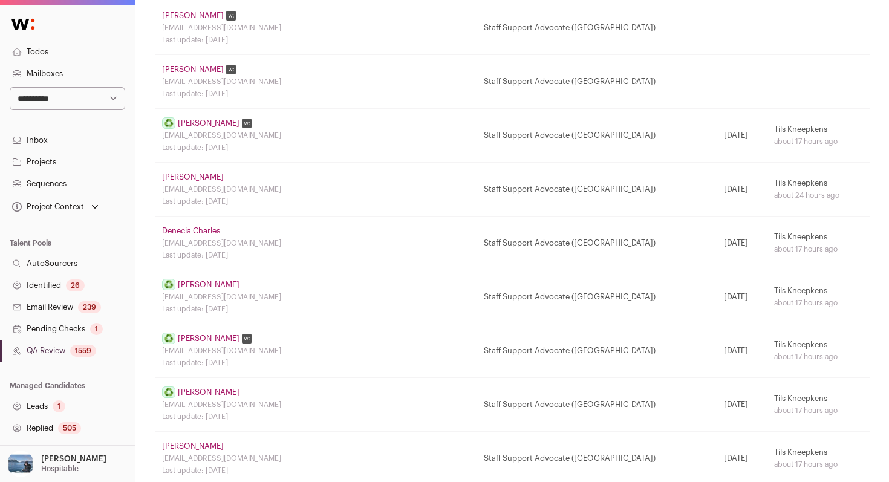
click at [194, 287] on link "[PERSON_NAME]" at bounding box center [209, 285] width 62 height 10
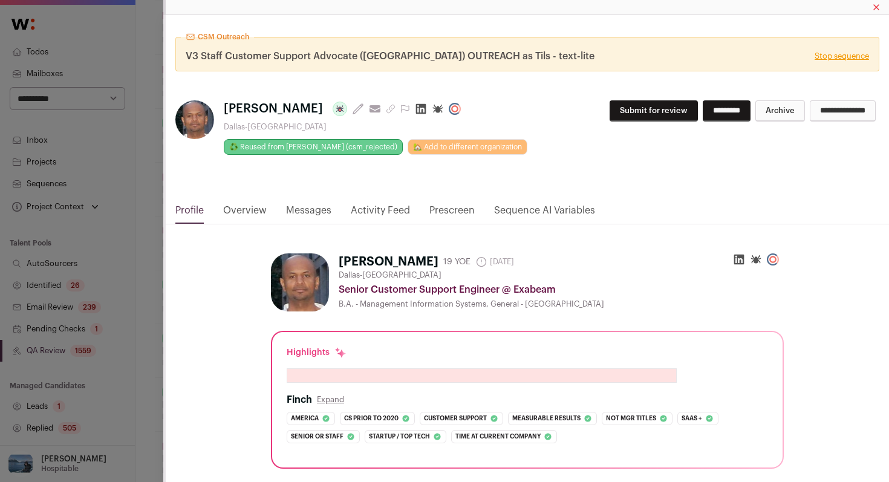
click at [374, 210] on link "Activity Feed" at bounding box center [380, 213] width 59 height 21
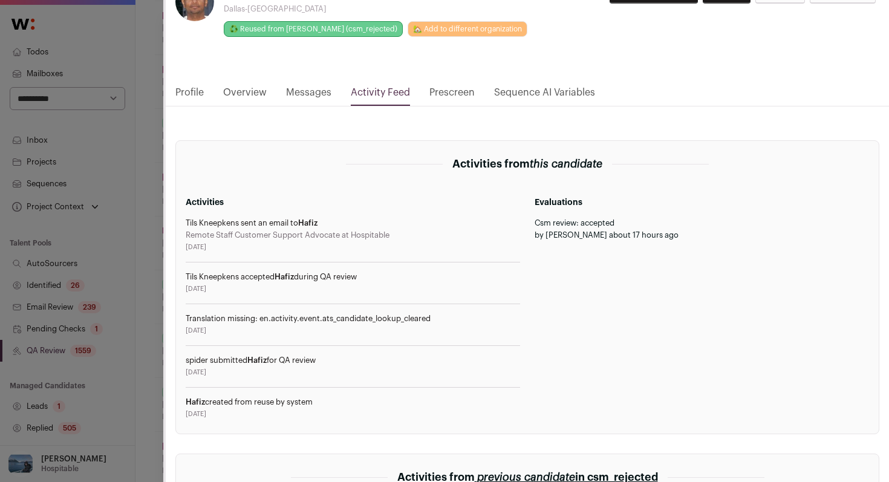
scroll to position [125, 0]
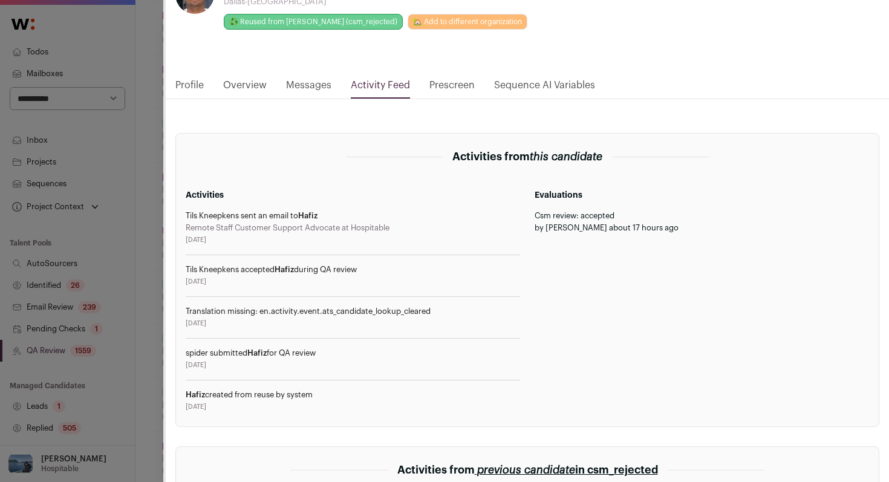
click at [162, 277] on div "CSM Outreach V3 Staff Customer Support Advocate ([GEOGRAPHIC_DATA]) OUTREACH as…" at bounding box center [444, 241] width 889 height 482
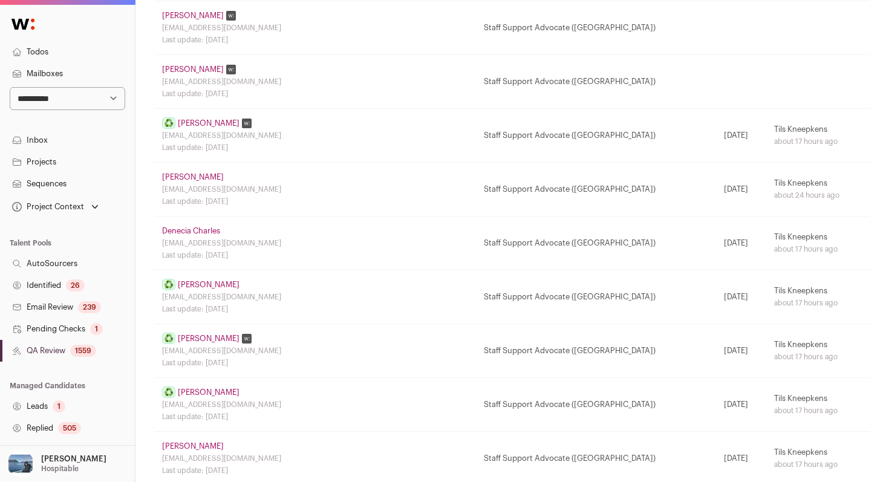
click at [197, 446] on link "[PERSON_NAME]" at bounding box center [193, 446] width 62 height 10
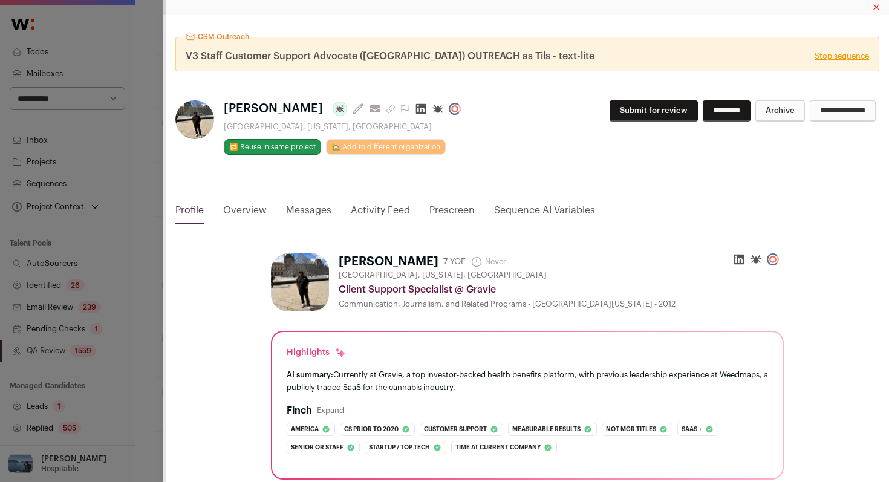
click at [375, 207] on link "Activity Feed" at bounding box center [380, 213] width 59 height 21
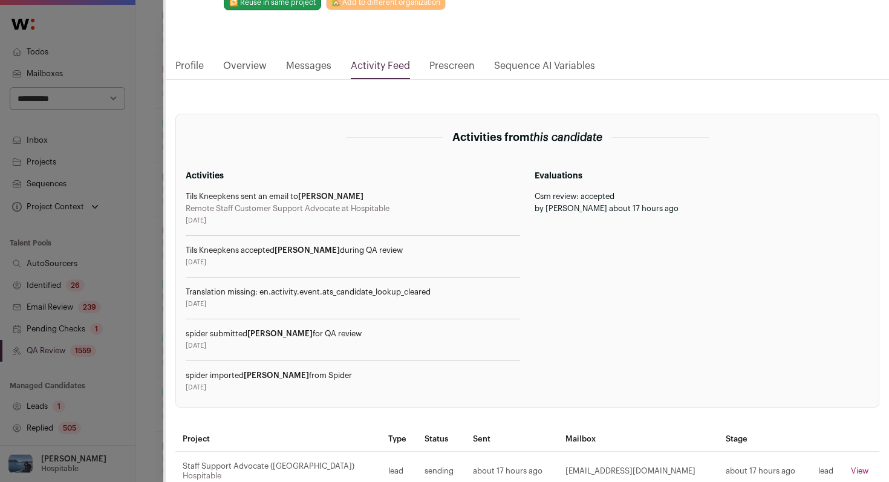
scroll to position [148, 0]
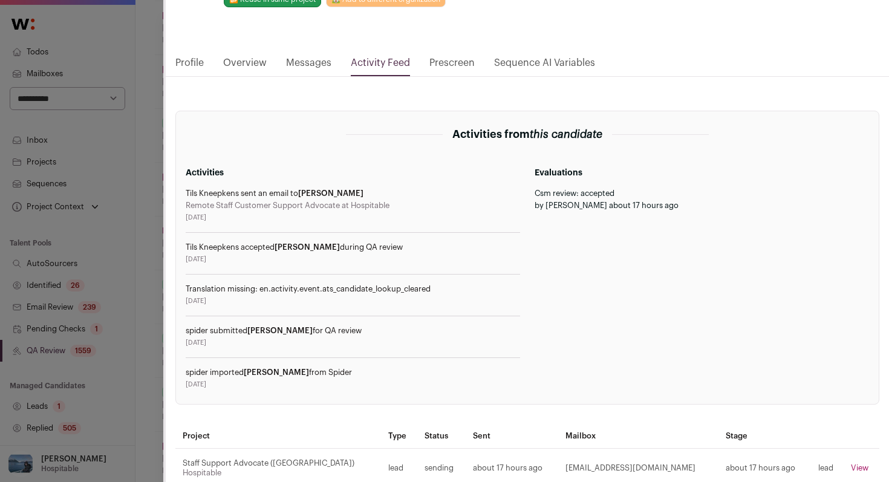
click at [151, 324] on div "CSM Outreach V3 Staff Customer Support Advocate ([GEOGRAPHIC_DATA]) OUTREACH as…" at bounding box center [444, 241] width 889 height 482
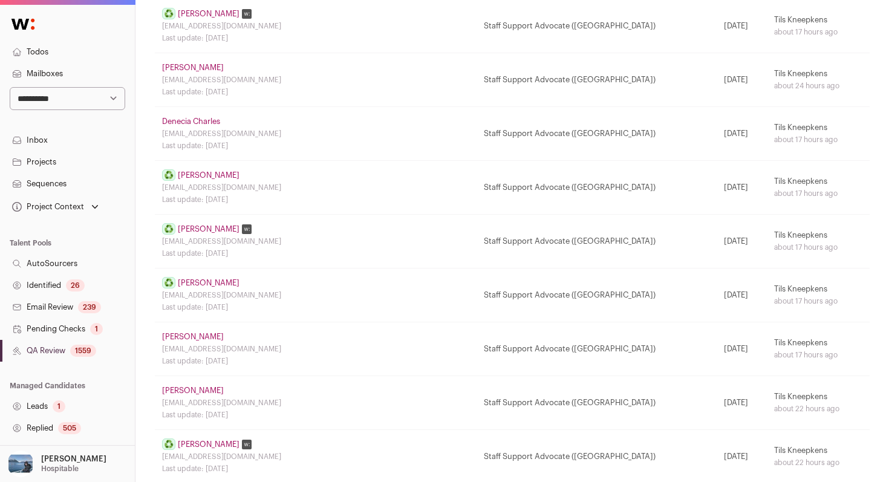
scroll to position [574, 0]
click at [201, 388] on link "[PERSON_NAME]" at bounding box center [193, 389] width 62 height 10
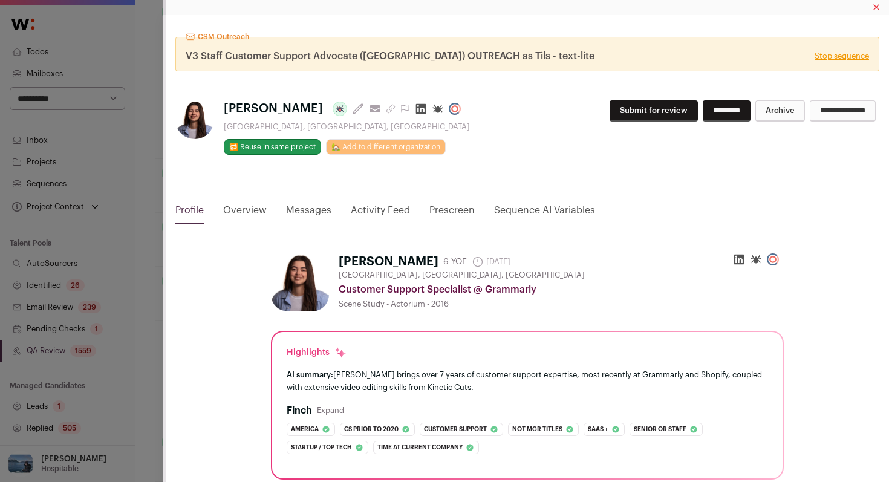
click at [366, 211] on link "Activity Feed" at bounding box center [380, 213] width 59 height 21
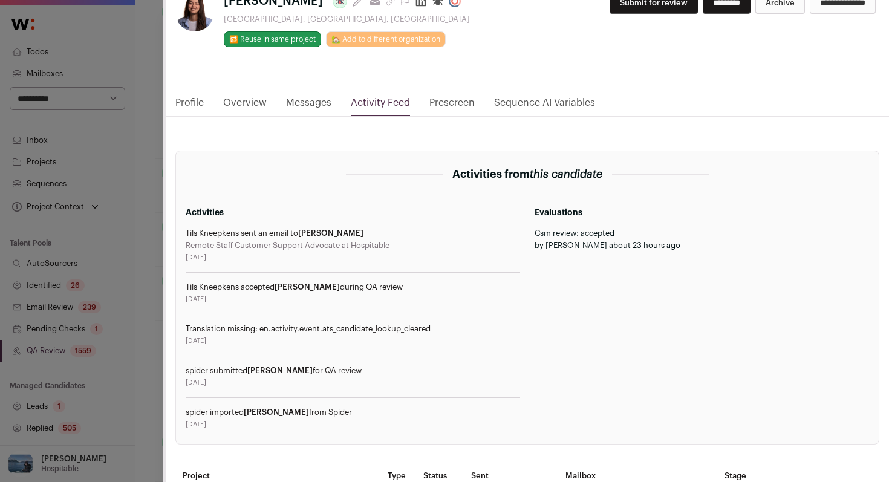
scroll to position [109, 0]
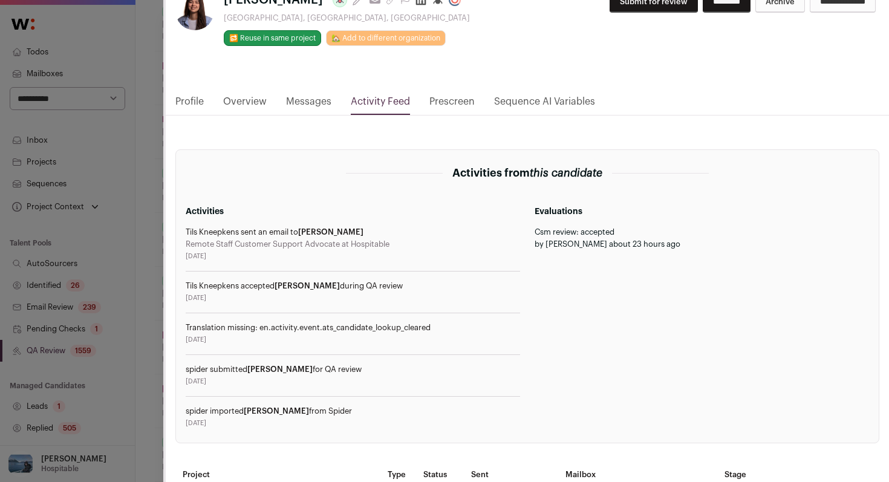
click at [144, 333] on div "CSM Outreach V3 Staff Customer Support Advocate ([GEOGRAPHIC_DATA]) OUTREACH as…" at bounding box center [444, 241] width 889 height 482
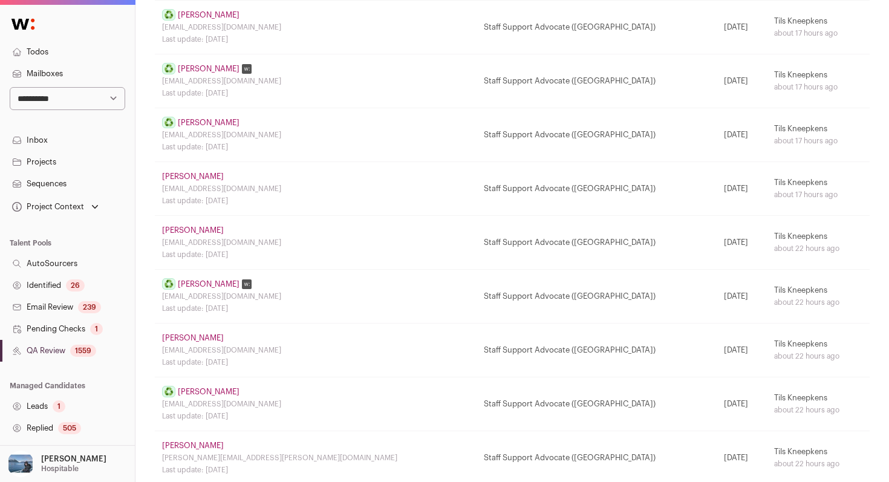
scroll to position [747, 0]
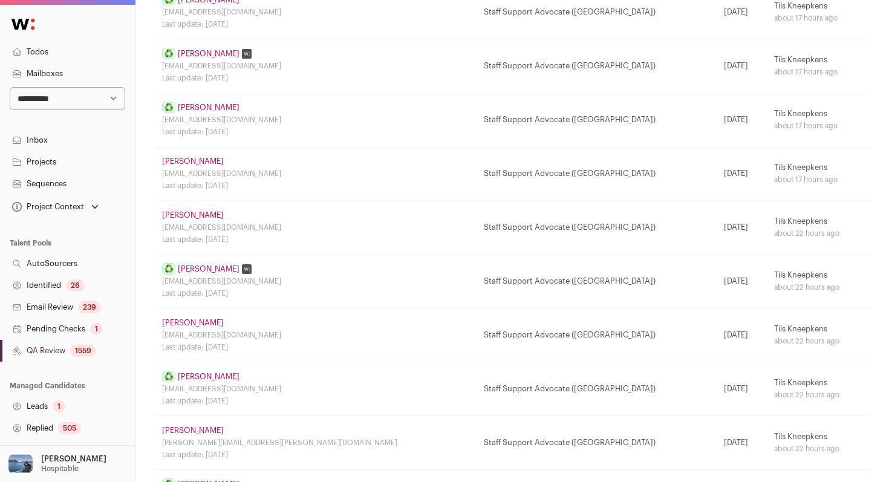
click at [186, 322] on link "[PERSON_NAME]" at bounding box center [193, 323] width 62 height 10
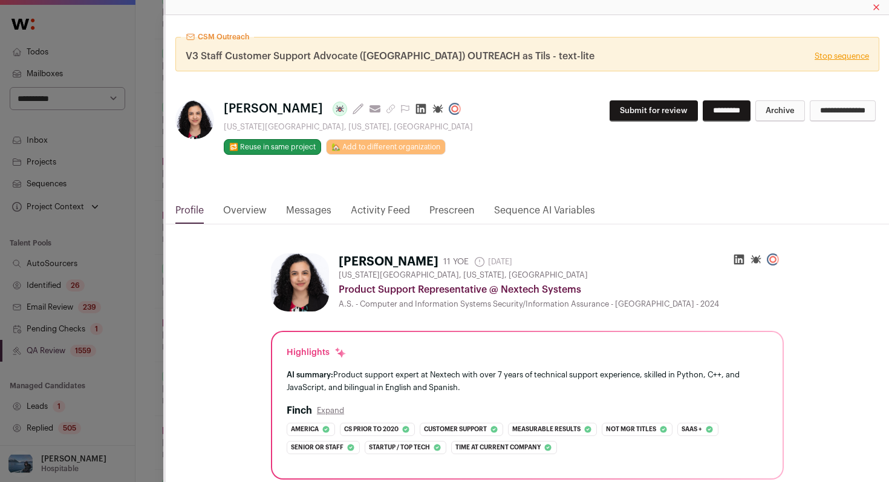
click at [392, 210] on link "Activity Feed" at bounding box center [380, 213] width 59 height 21
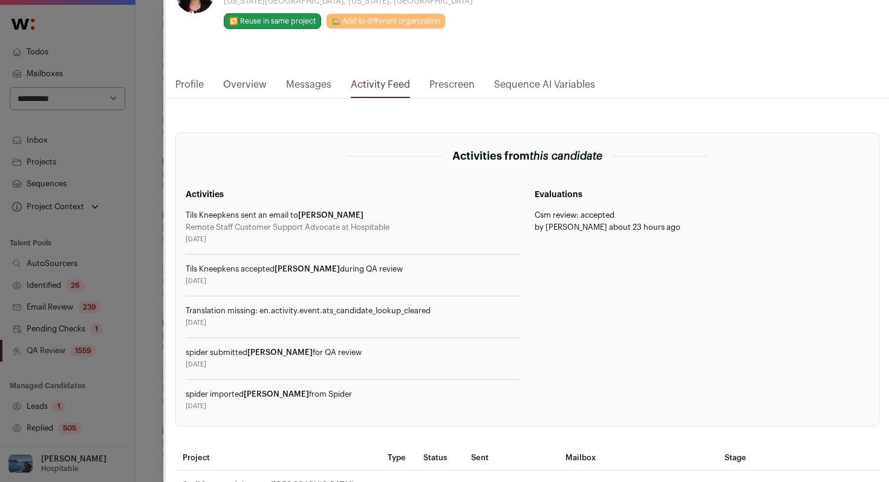
scroll to position [128, 0]
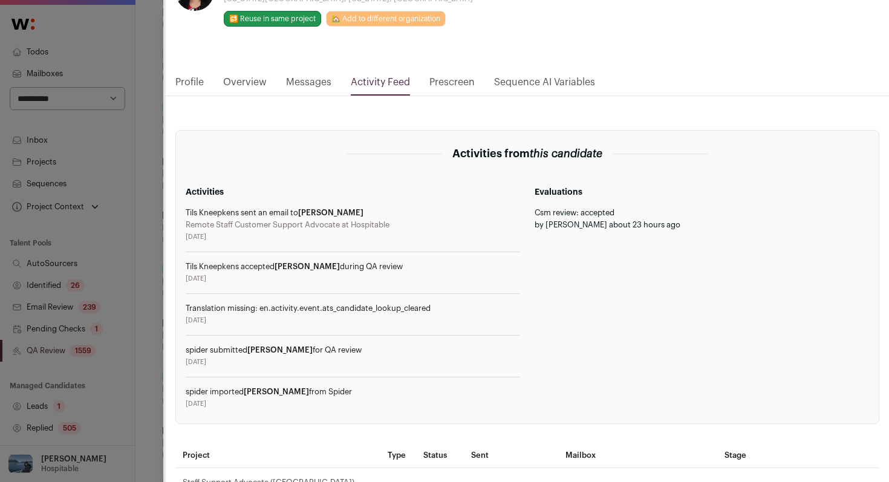
click at [143, 288] on div "CSM Outreach V3 Staff Customer Support Advocate ([GEOGRAPHIC_DATA]) OUTREACH as…" at bounding box center [444, 241] width 889 height 482
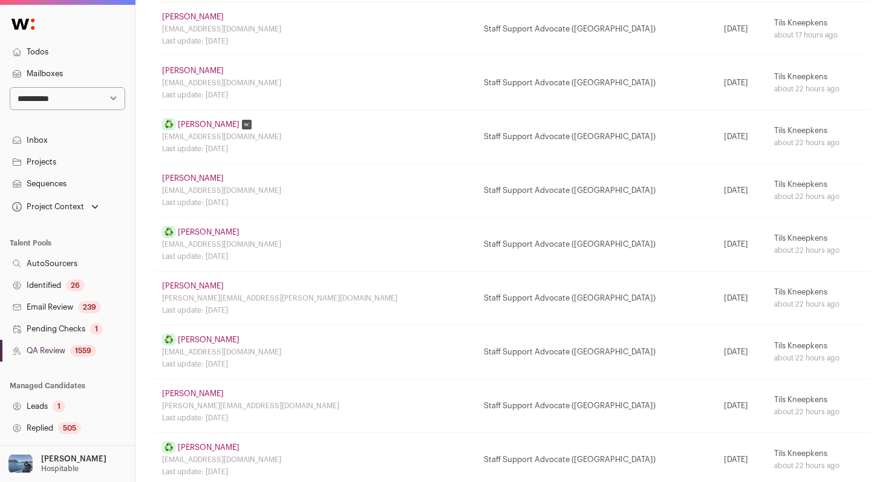
scroll to position [893, 0]
click at [203, 390] on link "[PERSON_NAME]" at bounding box center [193, 393] width 62 height 10
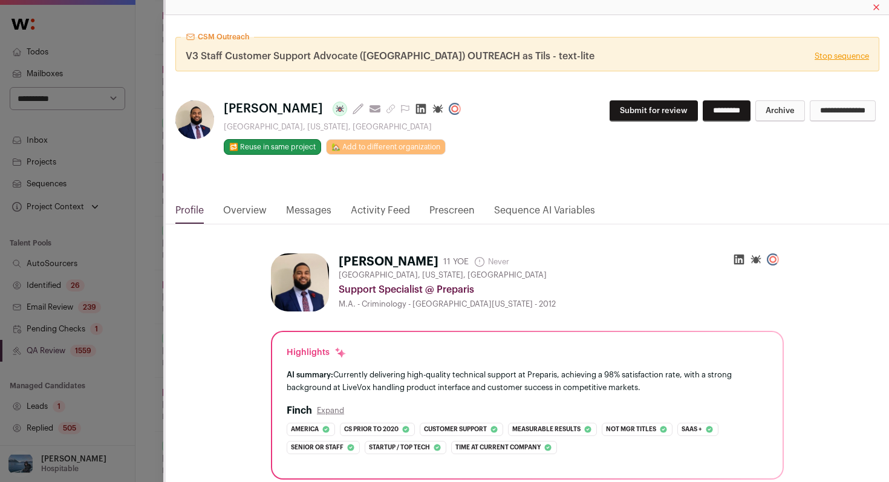
click at [374, 204] on link "Activity Feed" at bounding box center [380, 213] width 59 height 21
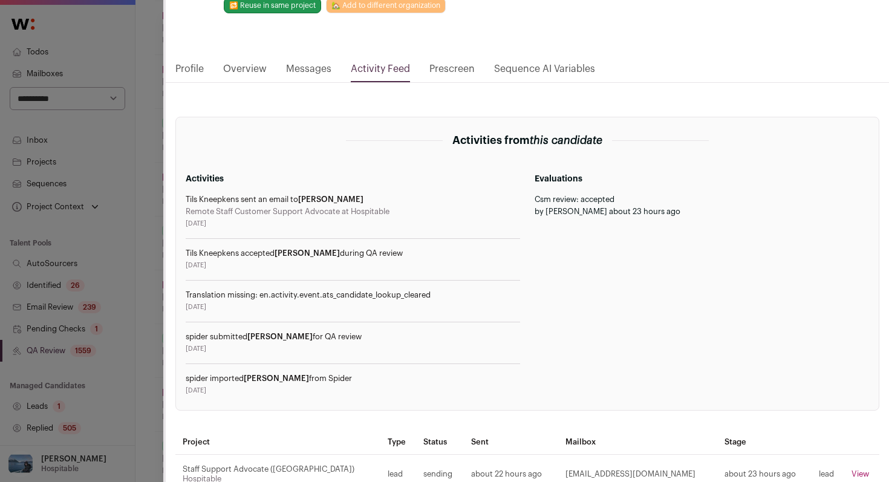
scroll to position [143, 0]
click at [154, 318] on div "CSM Outreach V3 Staff Customer Support Advocate ([GEOGRAPHIC_DATA]) OUTREACH as…" at bounding box center [444, 241] width 889 height 482
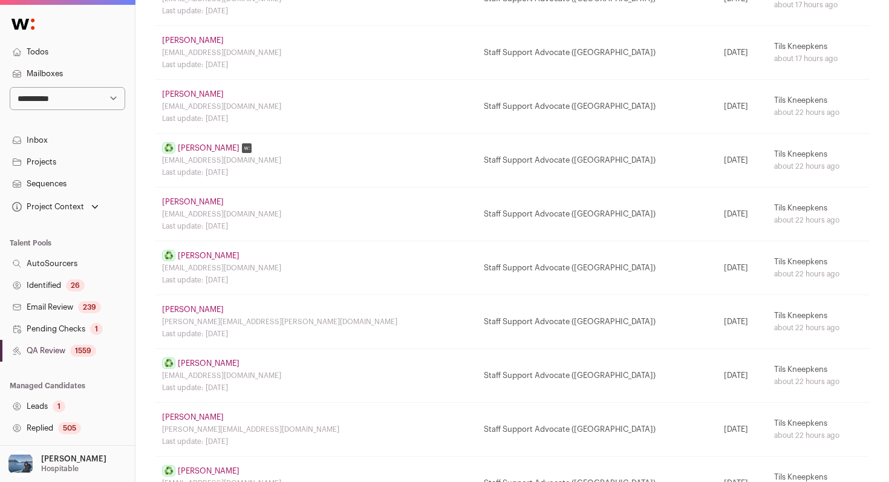
scroll to position [1004, 0]
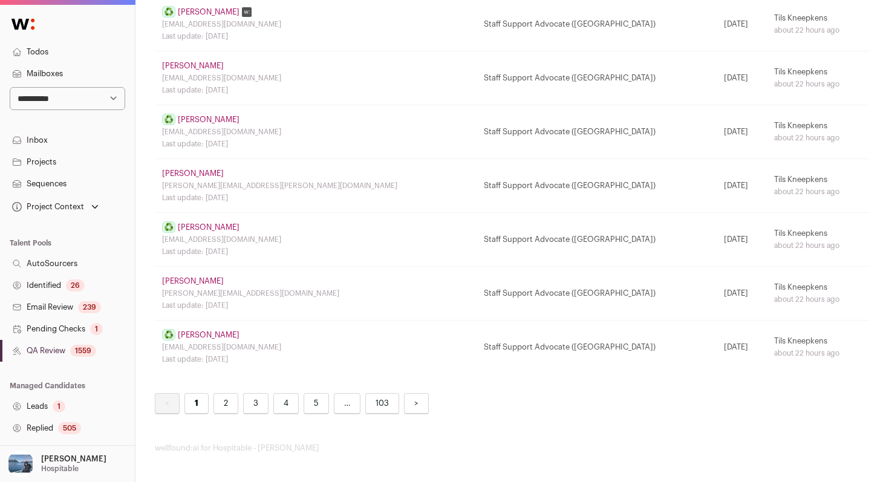
click at [207, 328] on td "♻️ Candidate was reused, click here to see original candidate. [PERSON_NAME] [E…" at bounding box center [316, 347] width 322 height 54
click at [207, 336] on link "[PERSON_NAME]" at bounding box center [209, 335] width 62 height 10
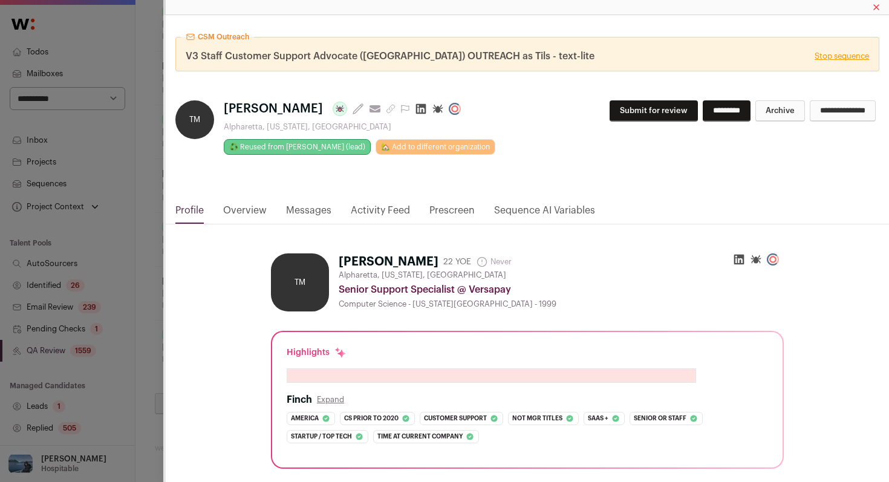
click at [389, 212] on link "Activity Feed" at bounding box center [380, 213] width 59 height 21
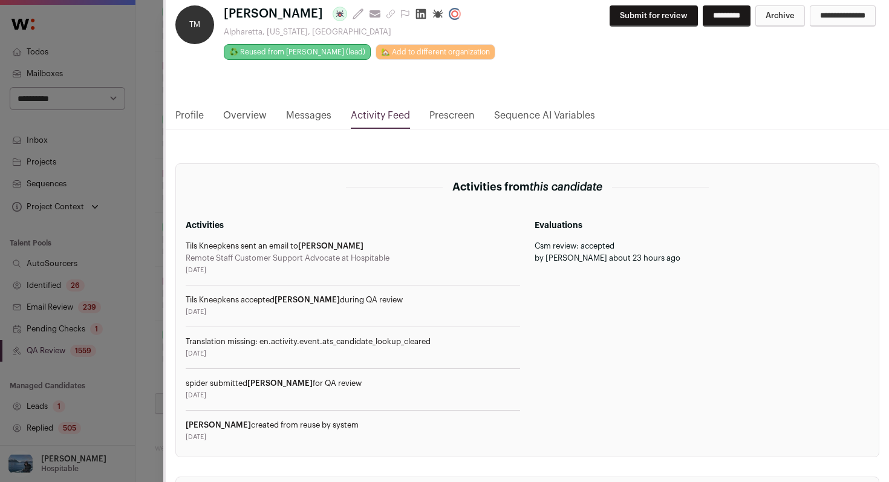
scroll to position [96, 0]
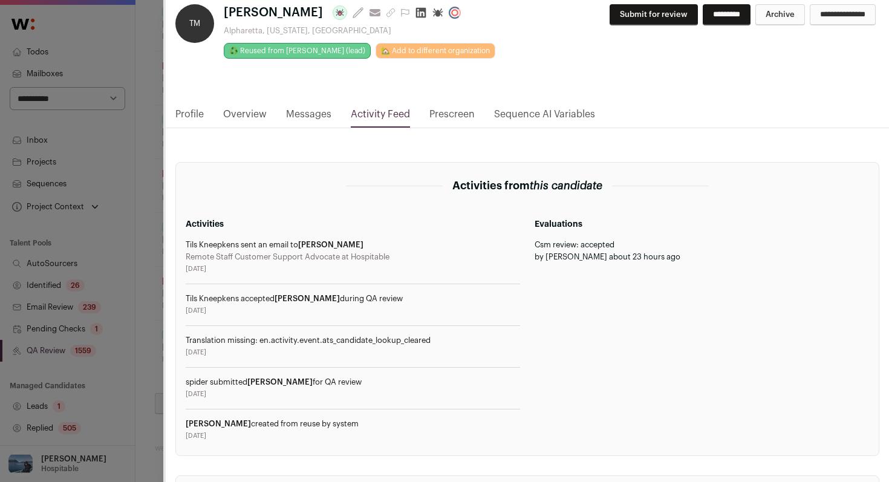
click at [152, 299] on div "CSM Outreach V3 Staff Customer Support Advocate ([GEOGRAPHIC_DATA]) OUTREACH as…" at bounding box center [444, 241] width 889 height 482
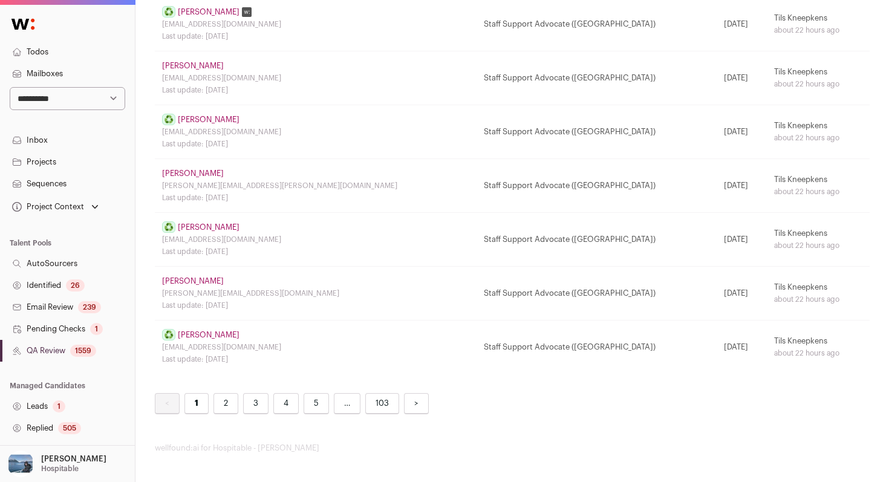
click at [201, 276] on link "[PERSON_NAME]" at bounding box center [193, 281] width 62 height 10
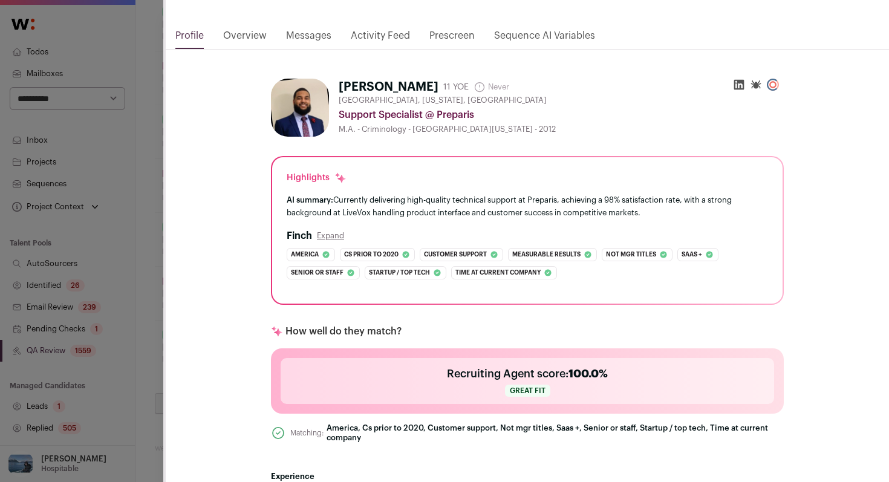
scroll to position [161, 0]
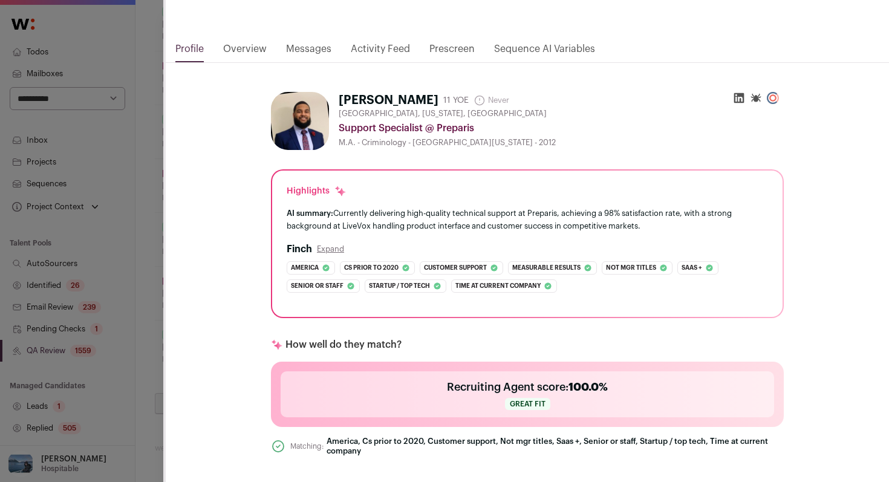
click at [392, 47] on link "Activity Feed" at bounding box center [380, 52] width 59 height 21
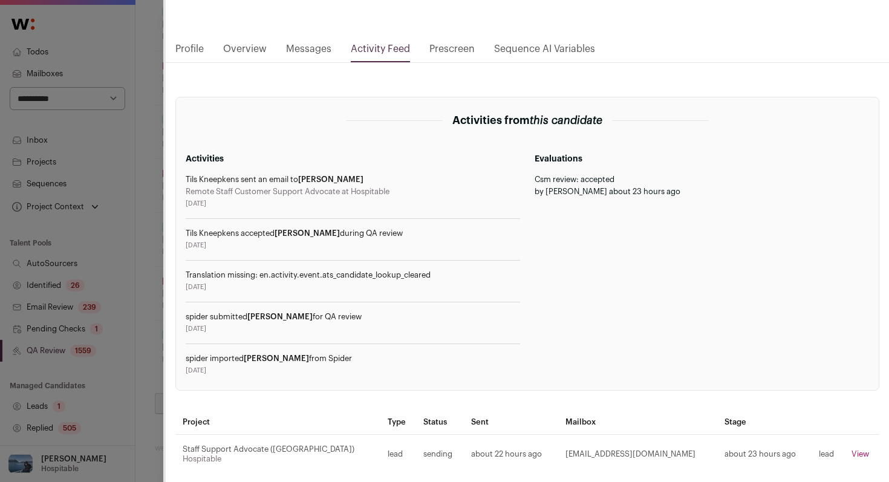
click at [143, 297] on div "CSM Outreach V3 Staff Customer Support Advocate ([GEOGRAPHIC_DATA]) OUTREACH as…" at bounding box center [444, 241] width 889 height 482
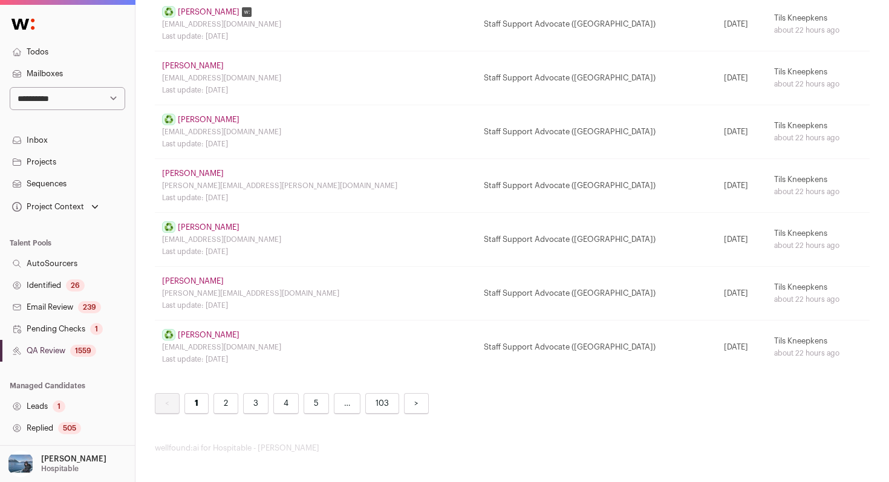
click at [216, 406] on link "2" at bounding box center [225, 403] width 25 height 21
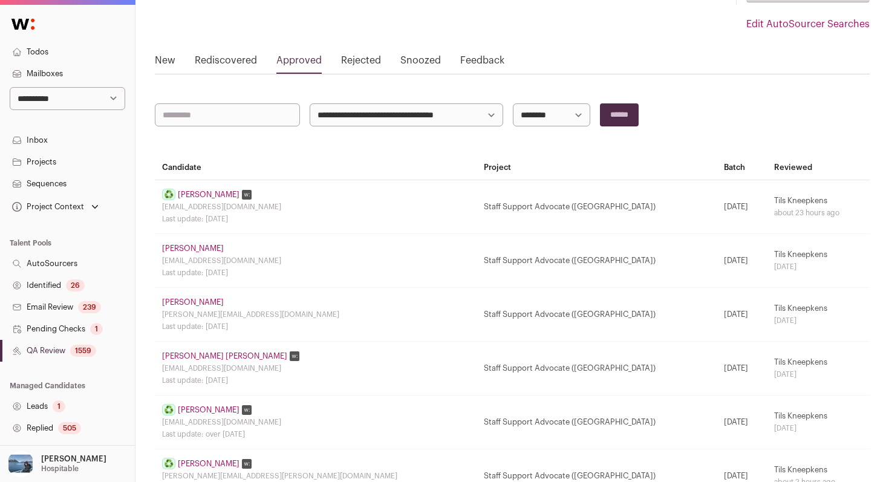
scroll to position [125, 0]
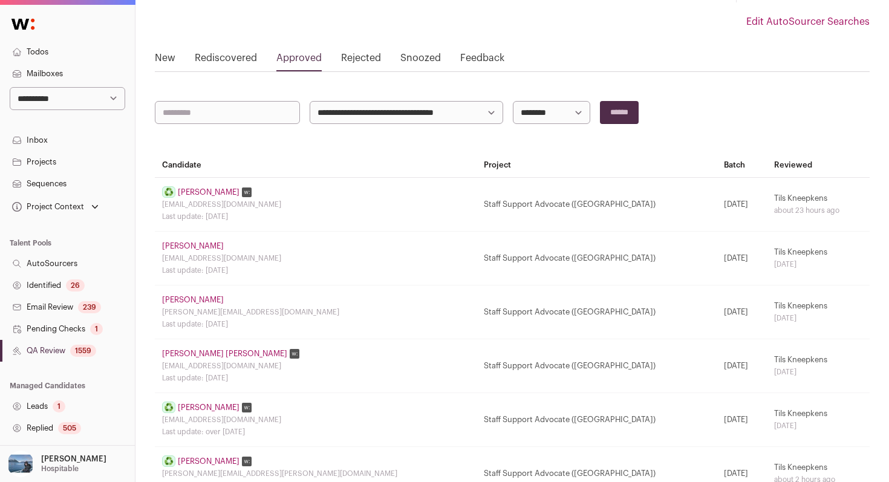
click at [181, 301] on link "[PERSON_NAME]" at bounding box center [193, 300] width 62 height 10
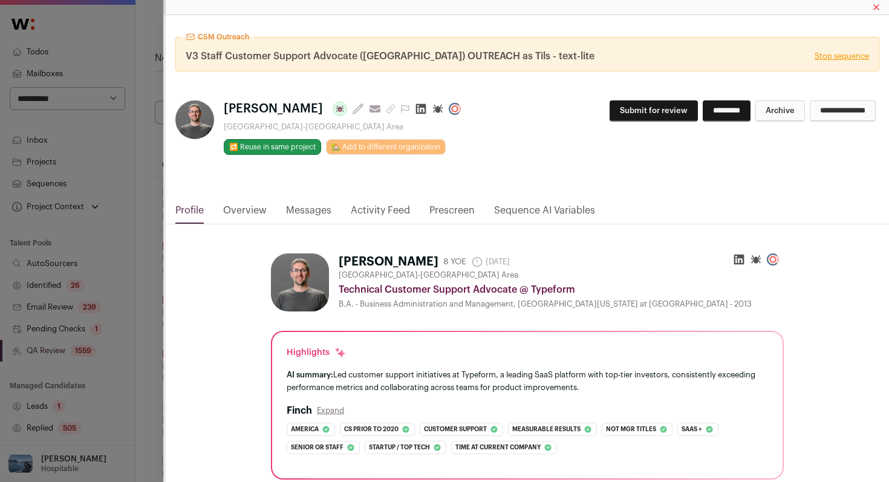
click at [380, 210] on link "Activity Feed" at bounding box center [380, 213] width 59 height 21
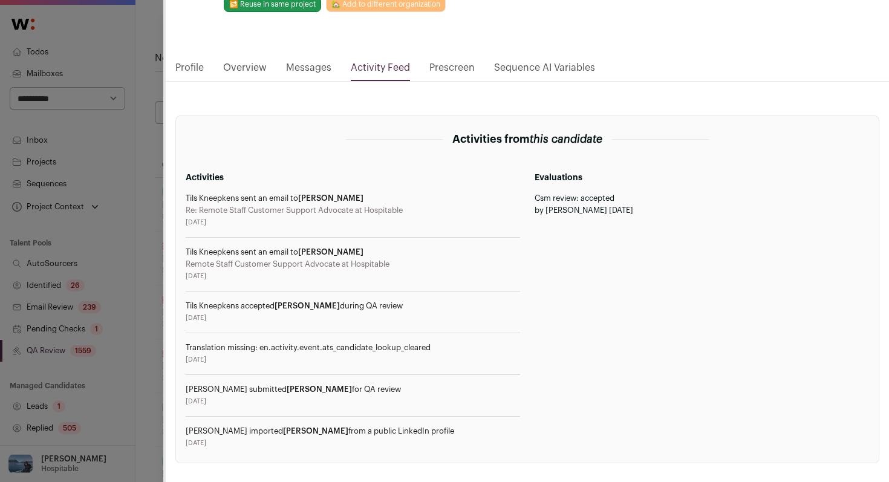
scroll to position [85, 0]
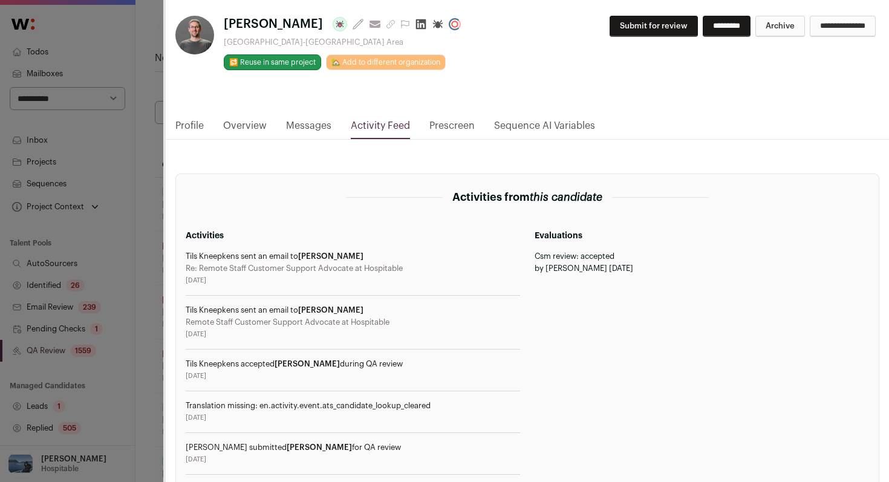
click at [192, 128] on link "Profile" at bounding box center [189, 128] width 28 height 21
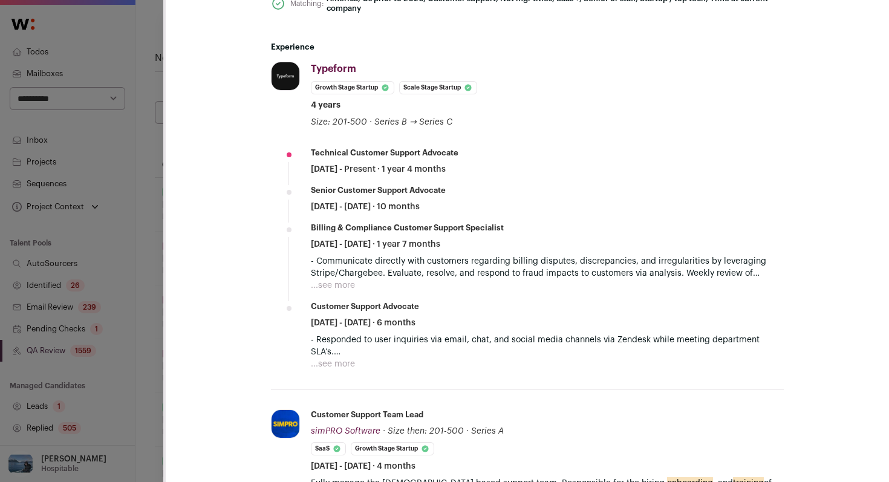
scroll to position [615, 0]
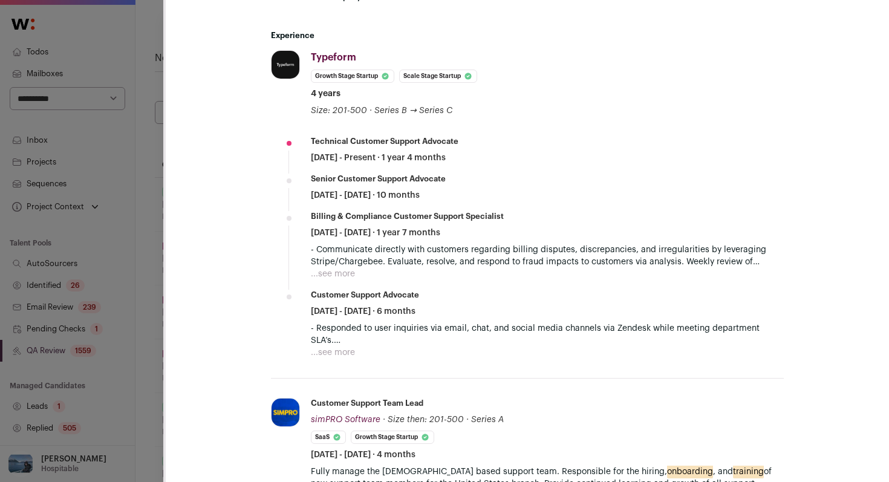
click at [87, 285] on div "CSM Outreach V3 Staff Customer Support Advocate ([GEOGRAPHIC_DATA]) OUTREACH as…" at bounding box center [444, 241] width 889 height 482
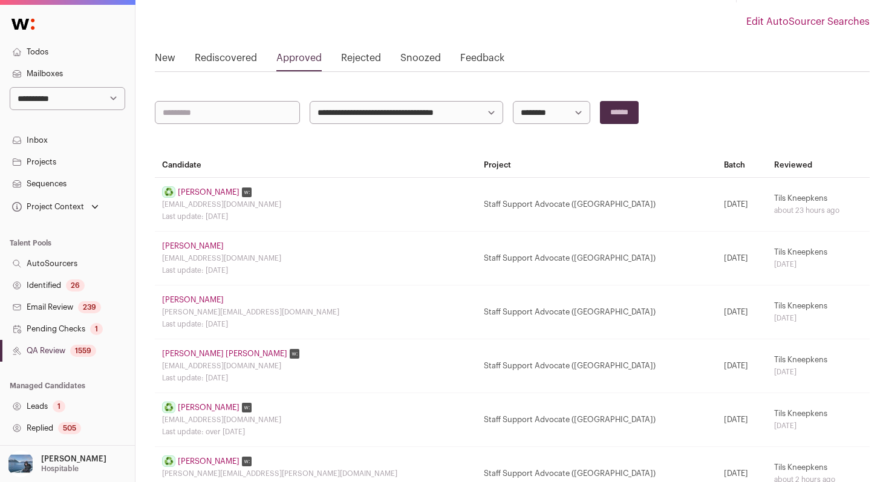
click at [85, 285] on link "Identified 26" at bounding box center [67, 285] width 135 height 22
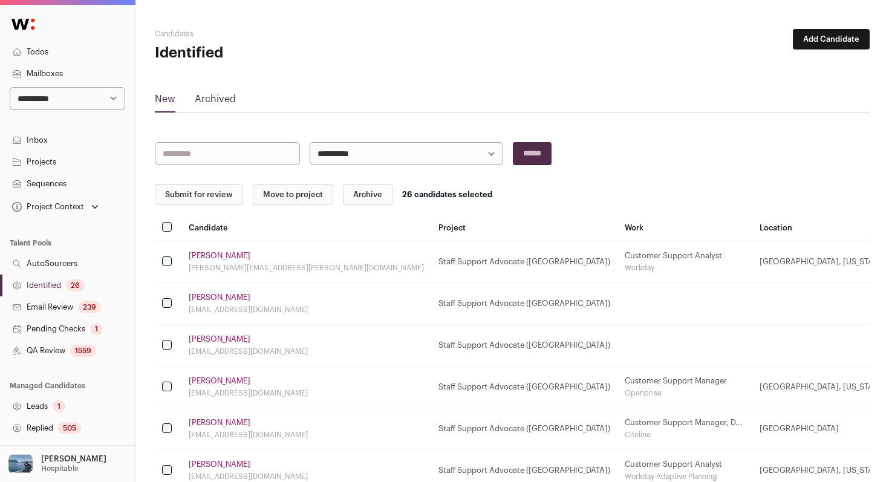
click at [205, 198] on button "Submit for review" at bounding box center [199, 194] width 88 height 21
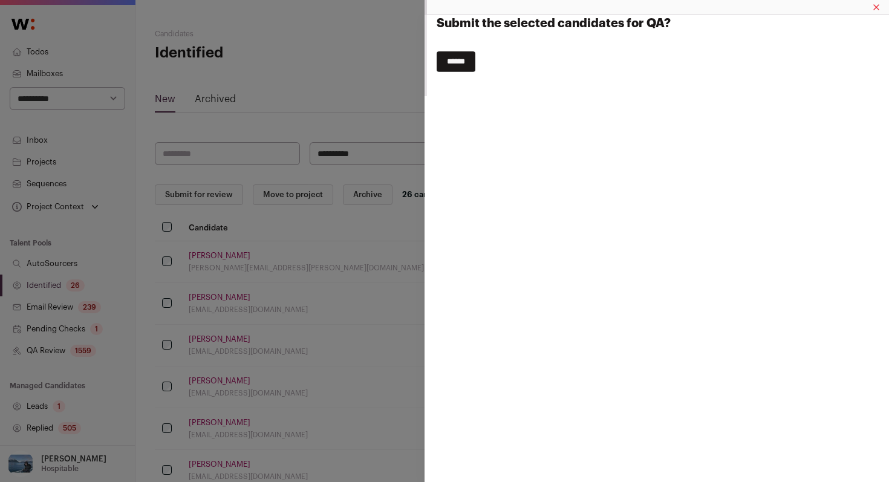
click at [465, 60] on input "******" at bounding box center [455, 61] width 39 height 21
click at [464, 60] on input "******" at bounding box center [455, 61] width 39 height 21
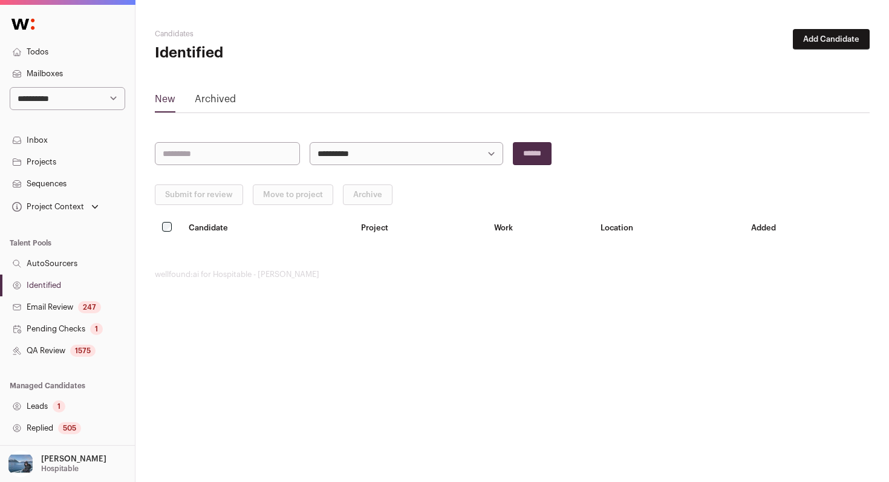
click at [86, 355] on div "1575" at bounding box center [82, 351] width 25 height 12
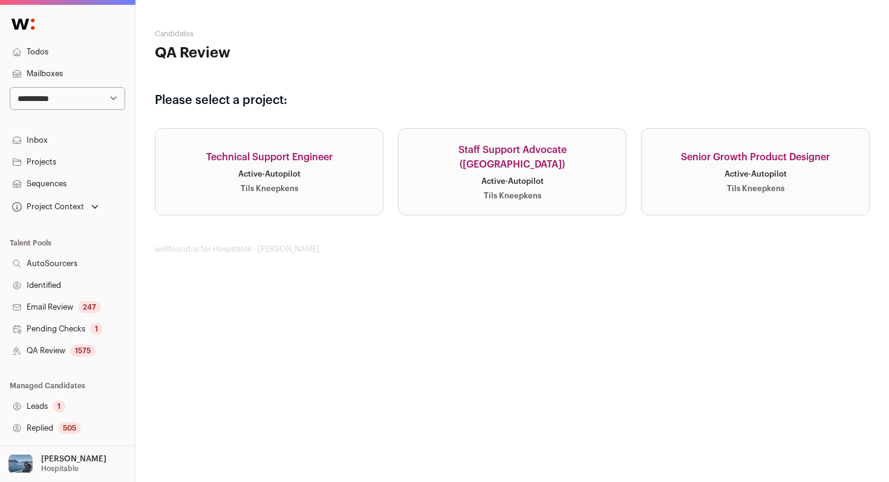
click at [508, 154] on div "Staff Support Advocate ([GEOGRAPHIC_DATA])" at bounding box center [512, 157] width 198 height 29
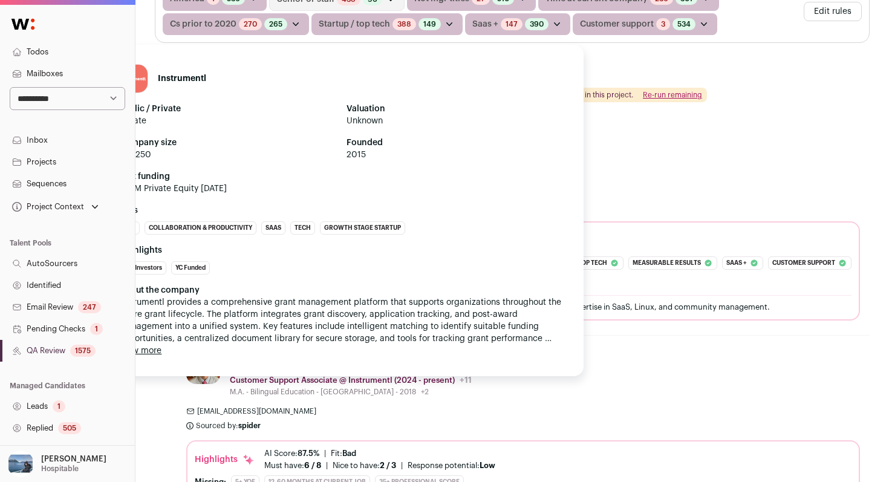
scroll to position [278, 0]
